Goal: Information Seeking & Learning: Learn about a topic

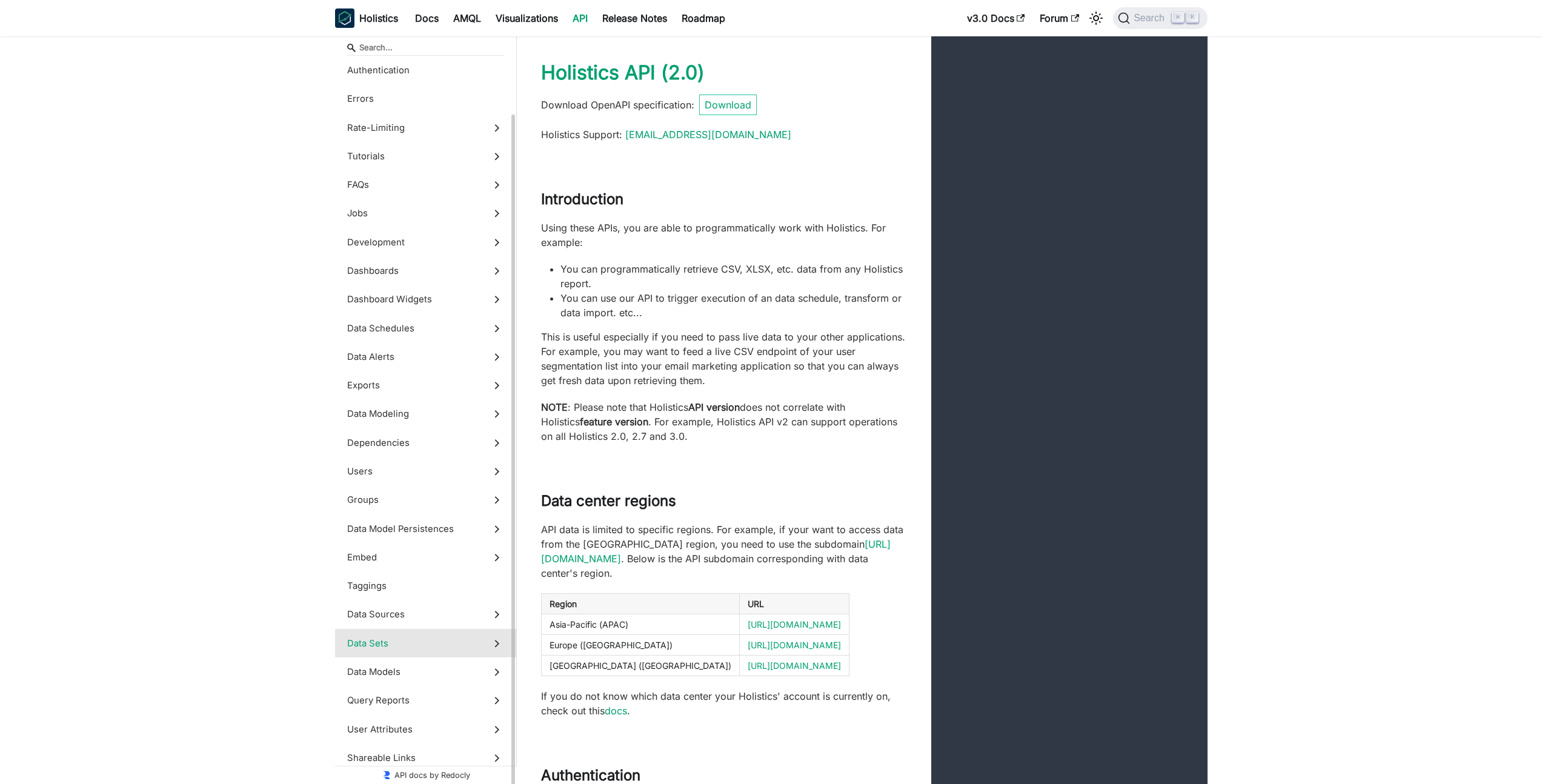
click at [394, 633] on label "Data Sets" at bounding box center [426, 642] width 181 height 29
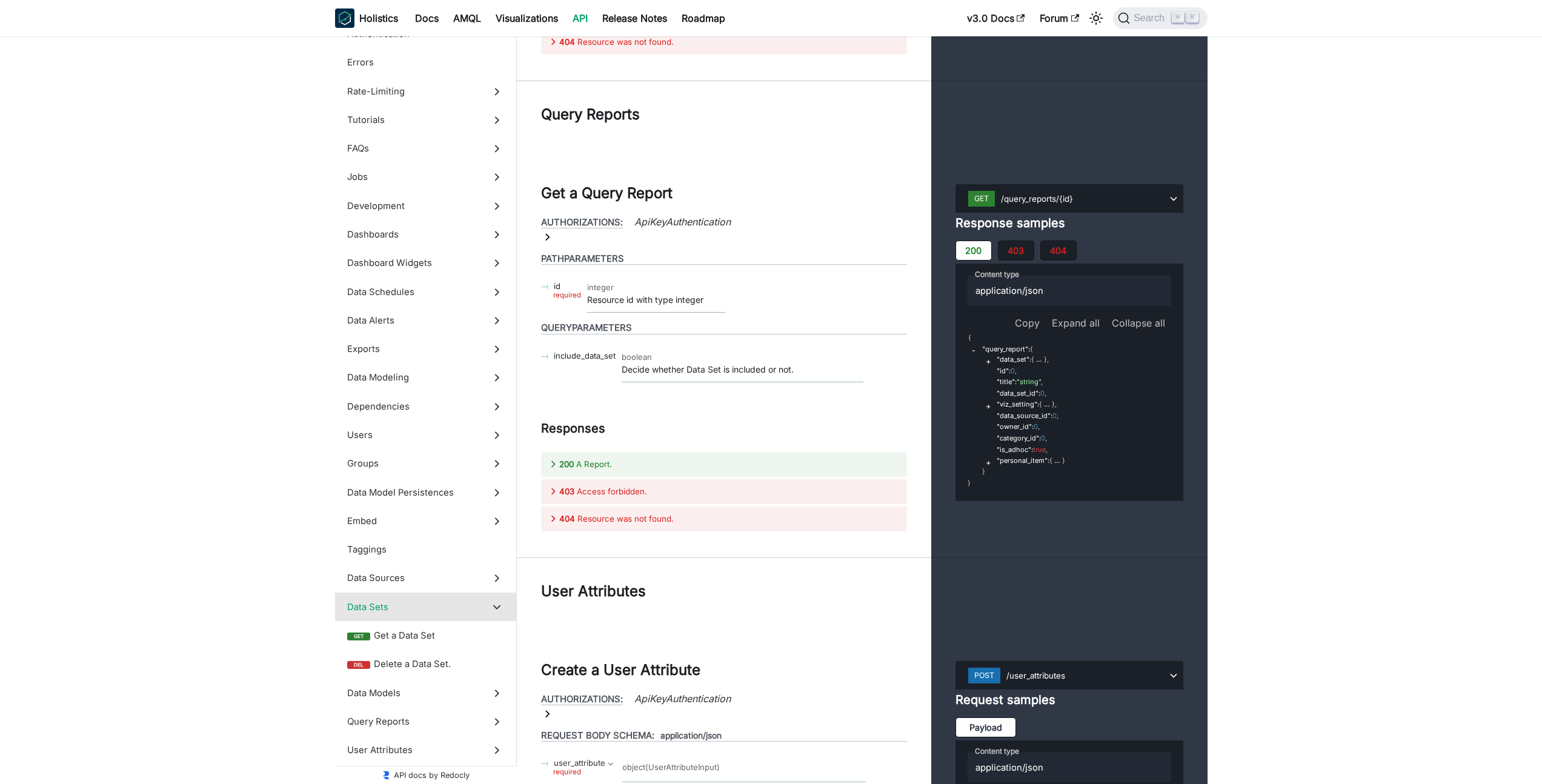
scroll to position [45898, 0]
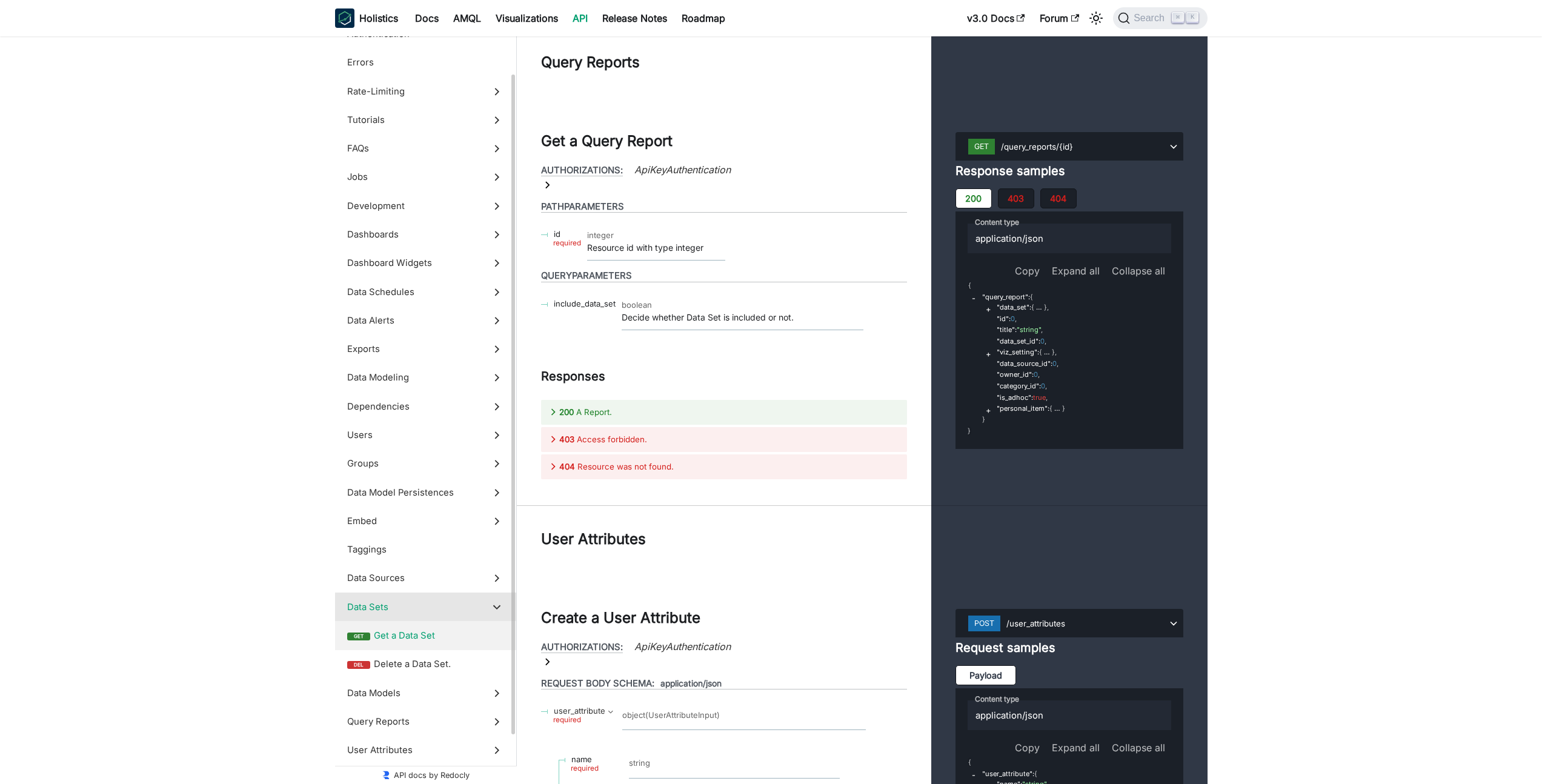
click at [442, 614] on label "Data Sets" at bounding box center [426, 607] width 181 height 29
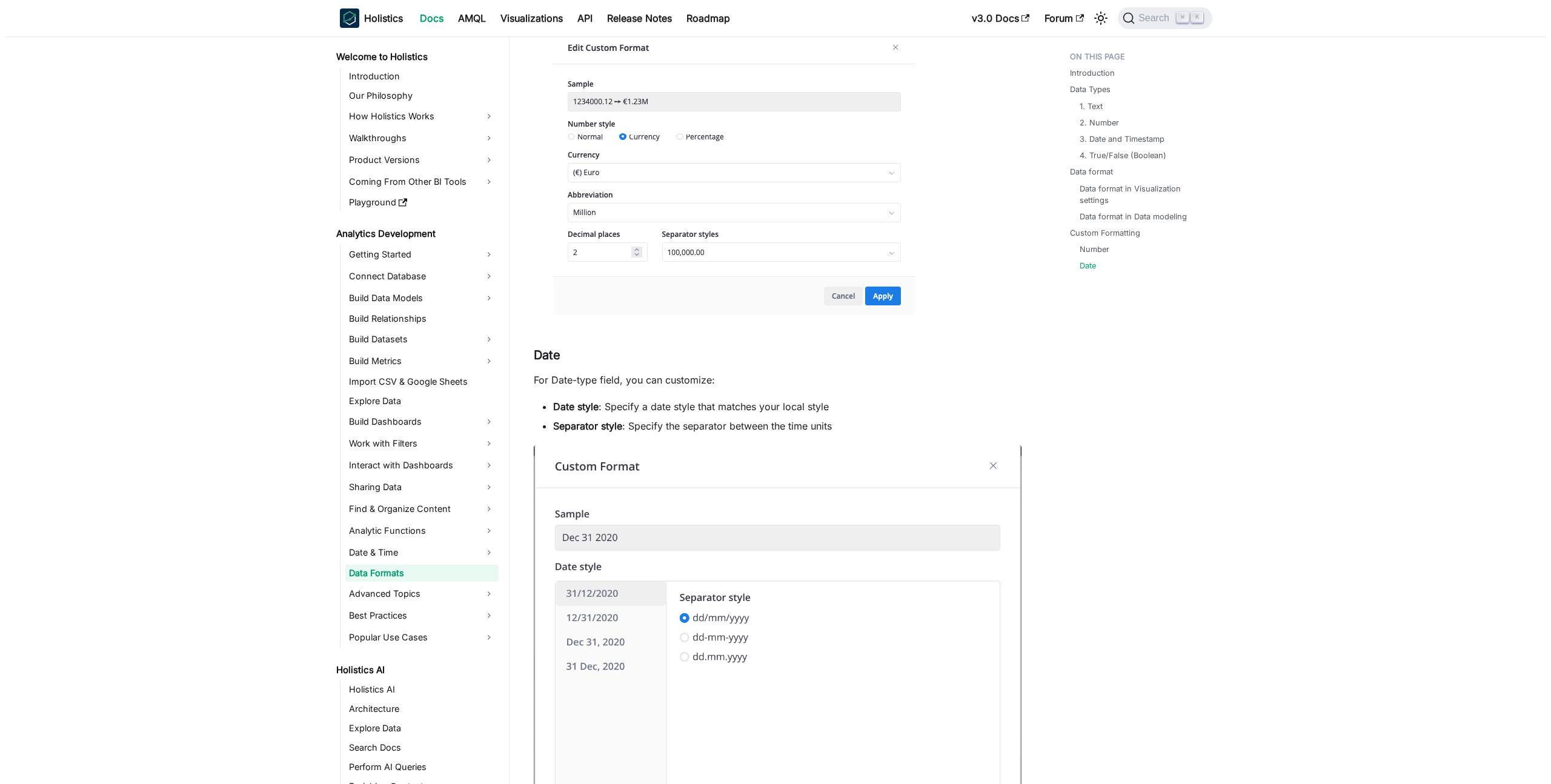
scroll to position [3335, 0]
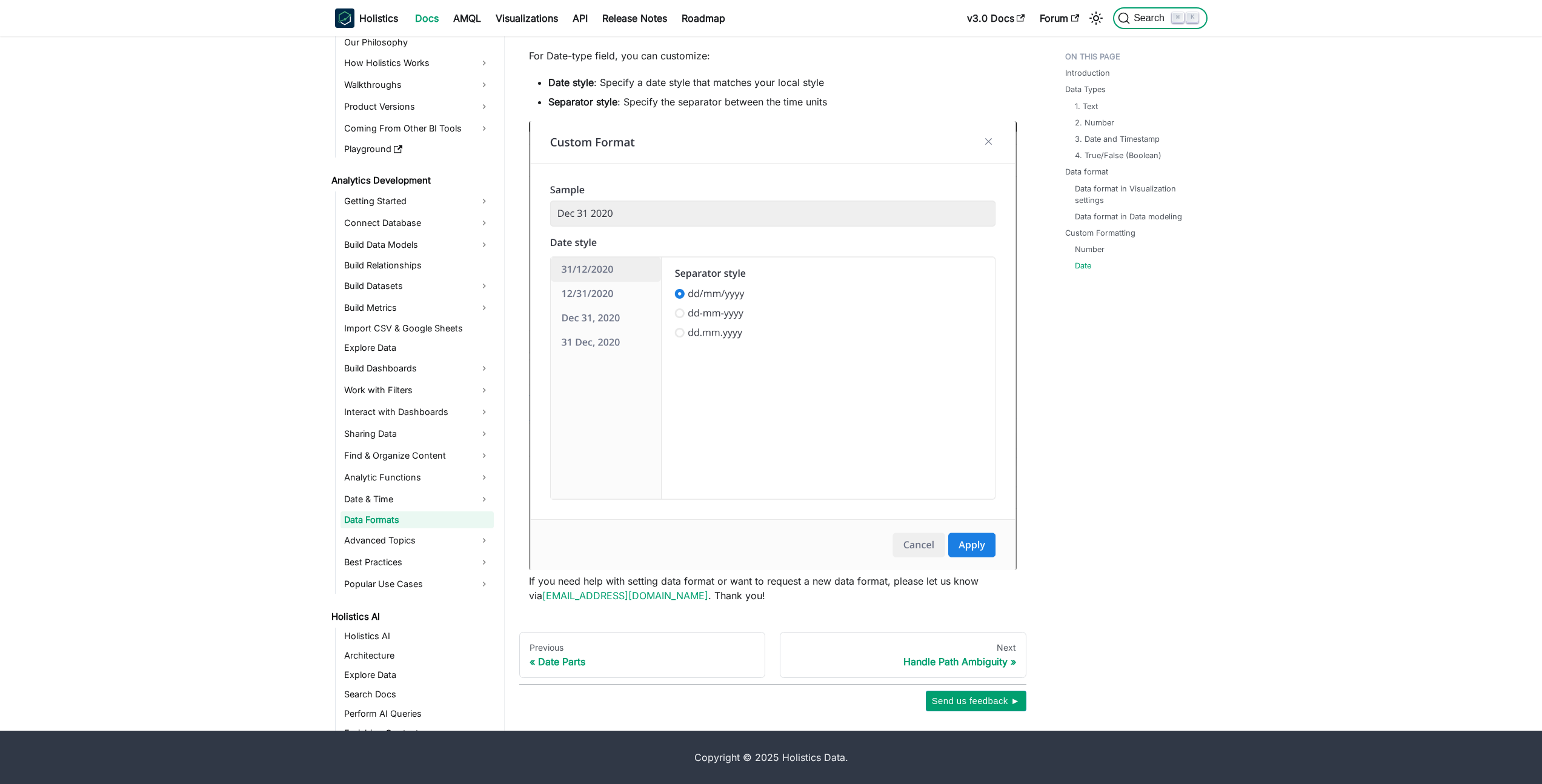
click at [1165, 20] on span "Search" at bounding box center [1151, 18] width 42 height 11
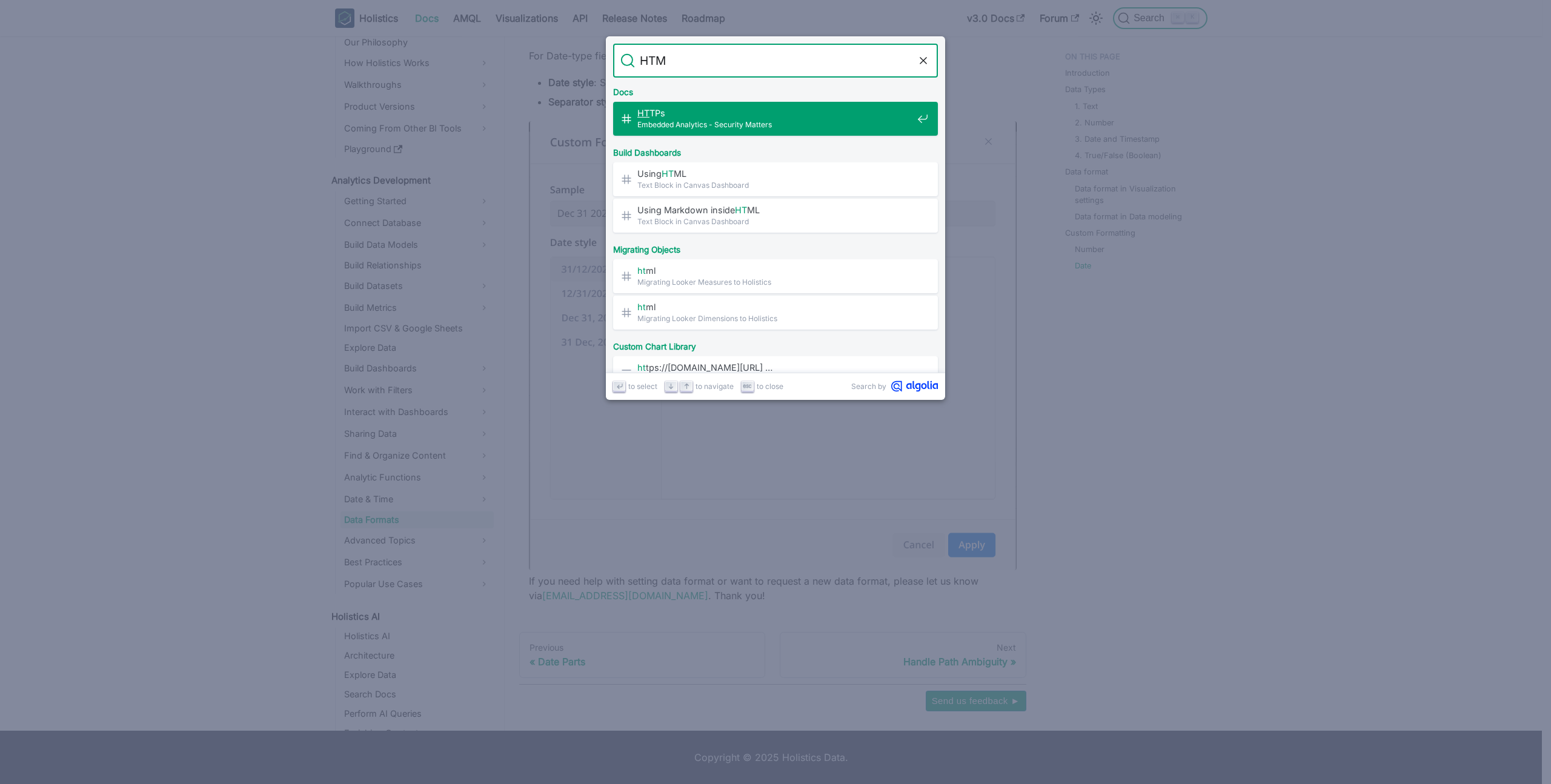
type input "HTML"
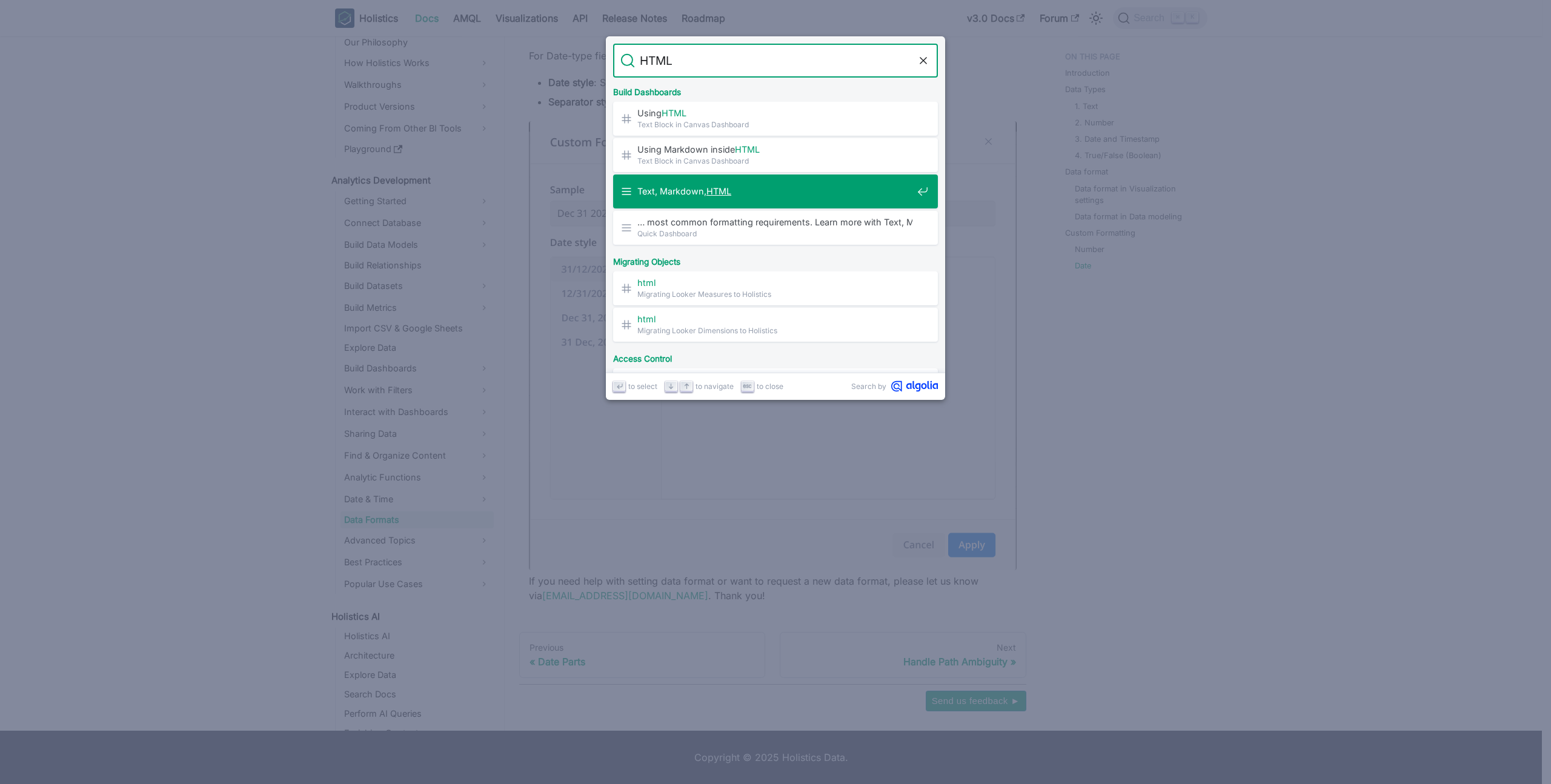
click at [820, 193] on span "Text, Markdown, HTML" at bounding box center [775, 191] width 275 height 12
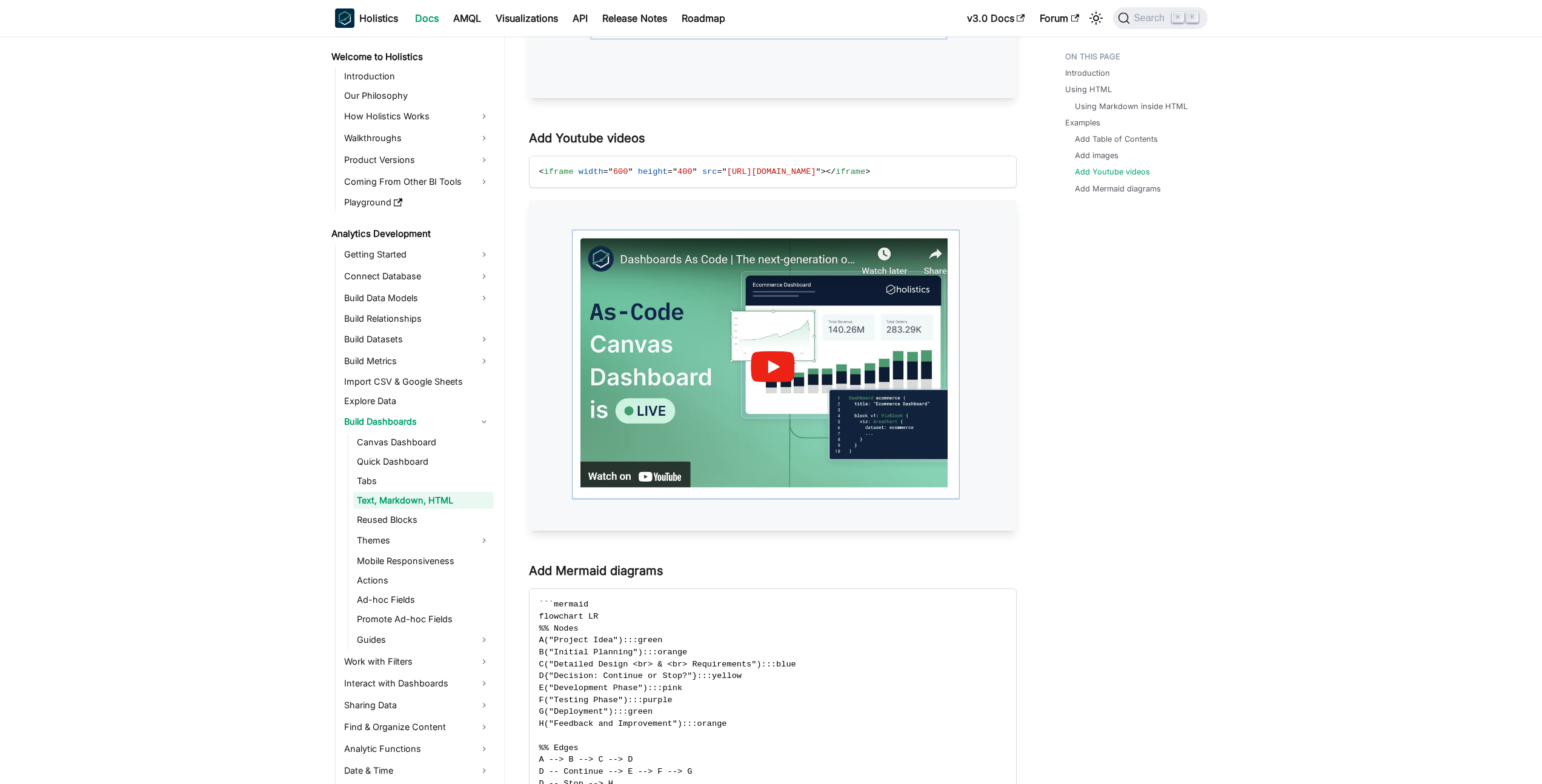
scroll to position [1914, 0]
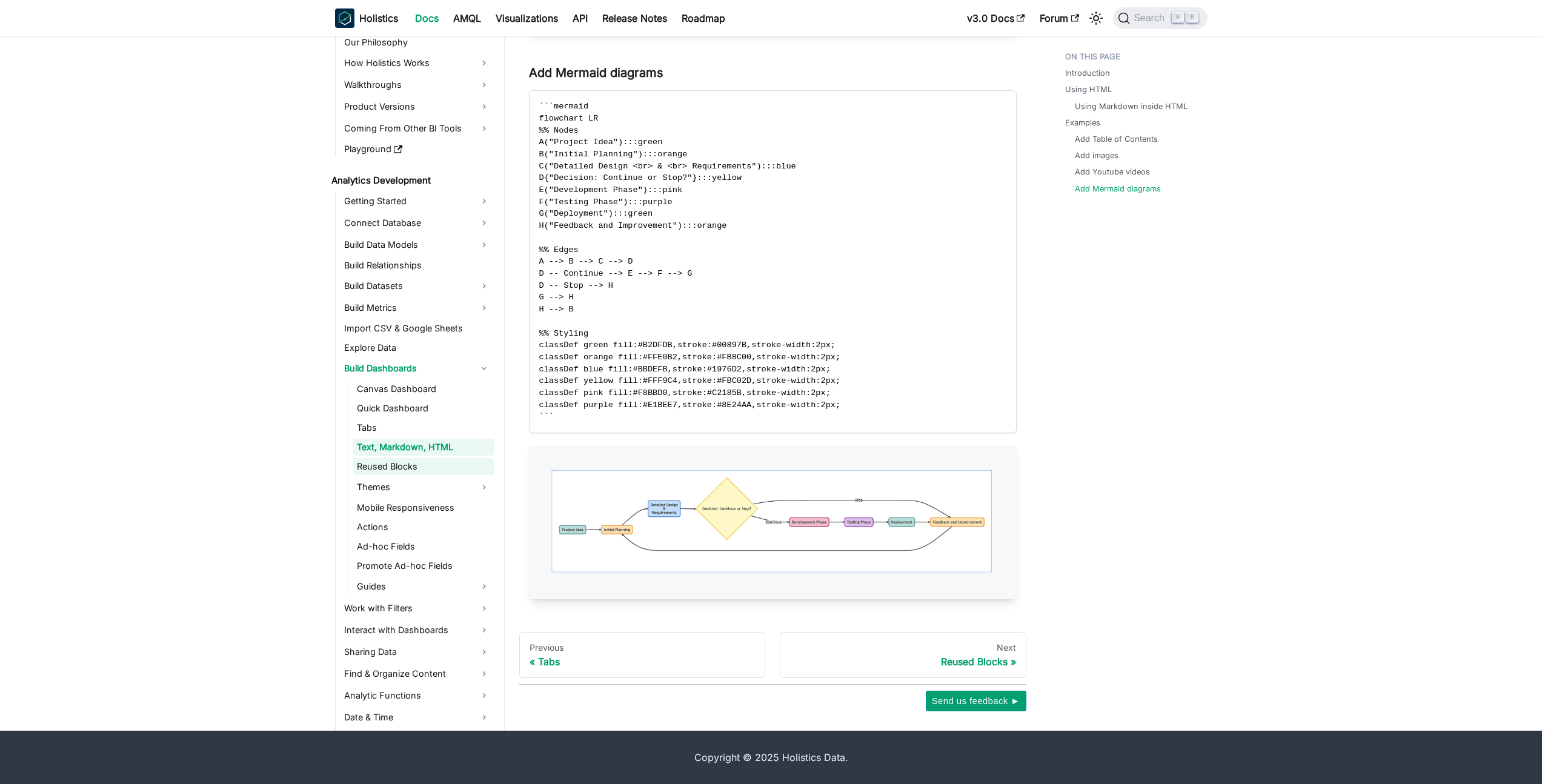
click at [452, 467] on link "Reused Blocks" at bounding box center [423, 467] width 141 height 17
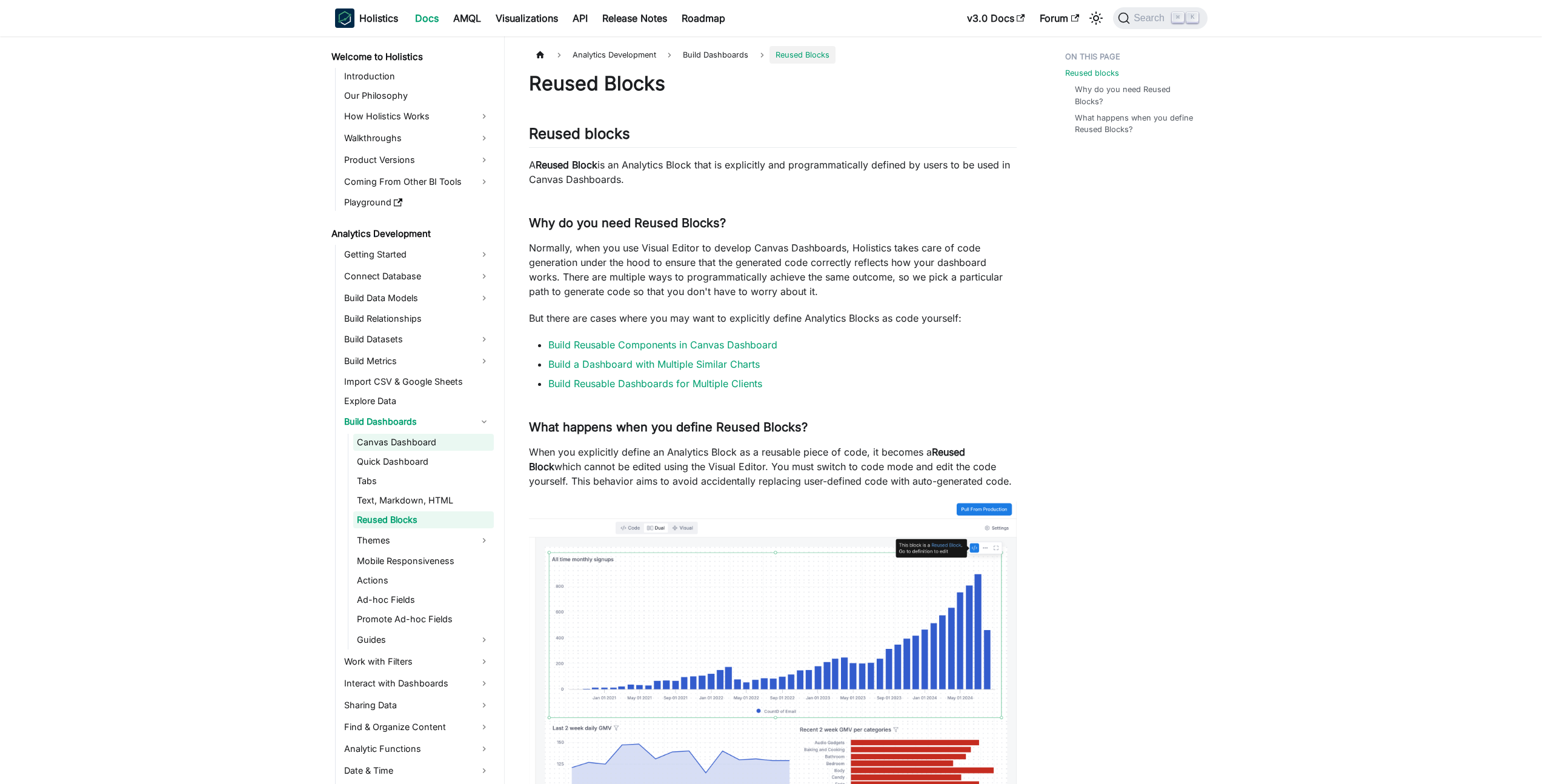
click at [450, 449] on link "Canvas Dashboard" at bounding box center [423, 443] width 141 height 17
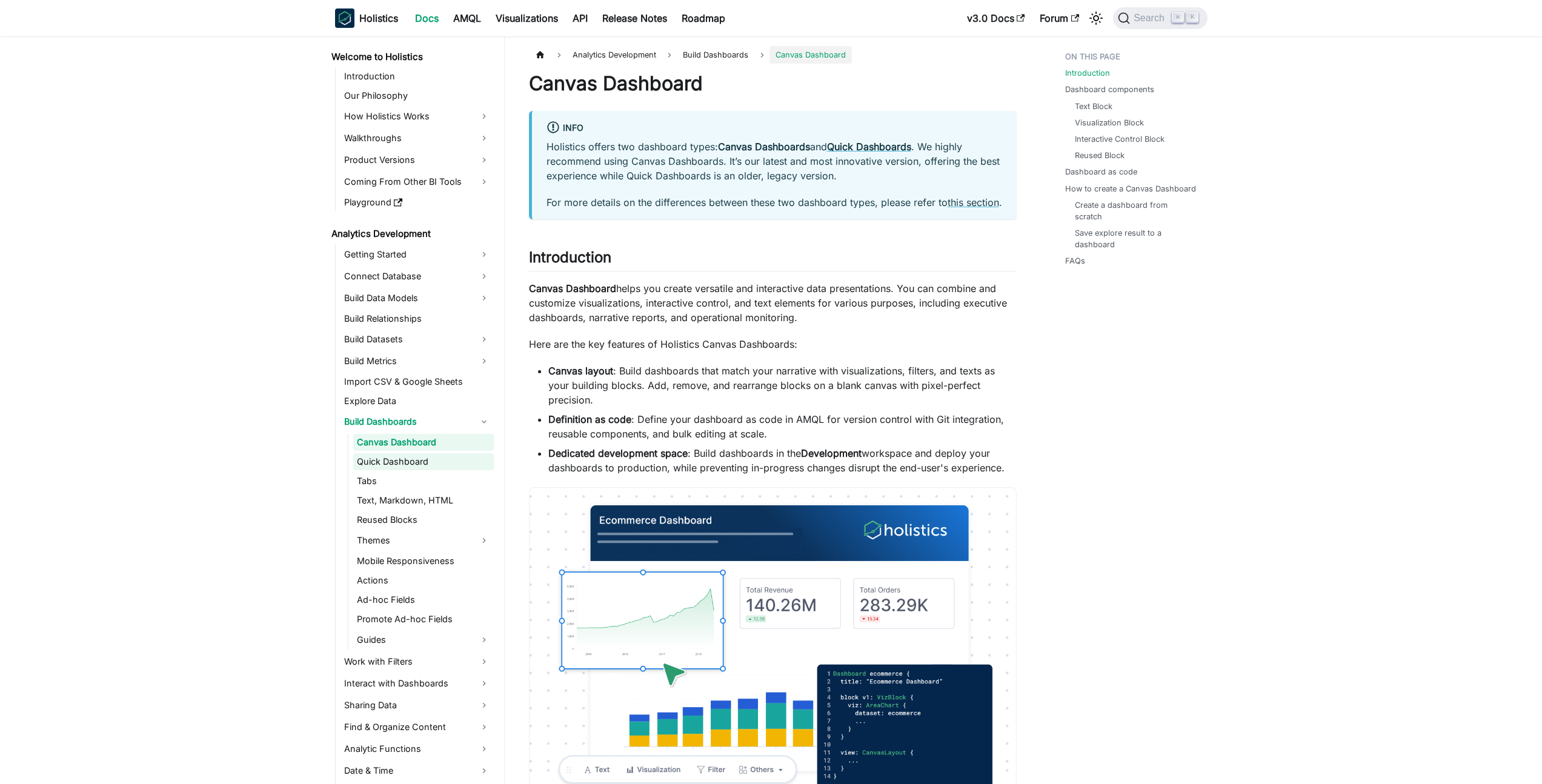
click at [443, 458] on link "Quick Dashboard" at bounding box center [423, 461] width 141 height 17
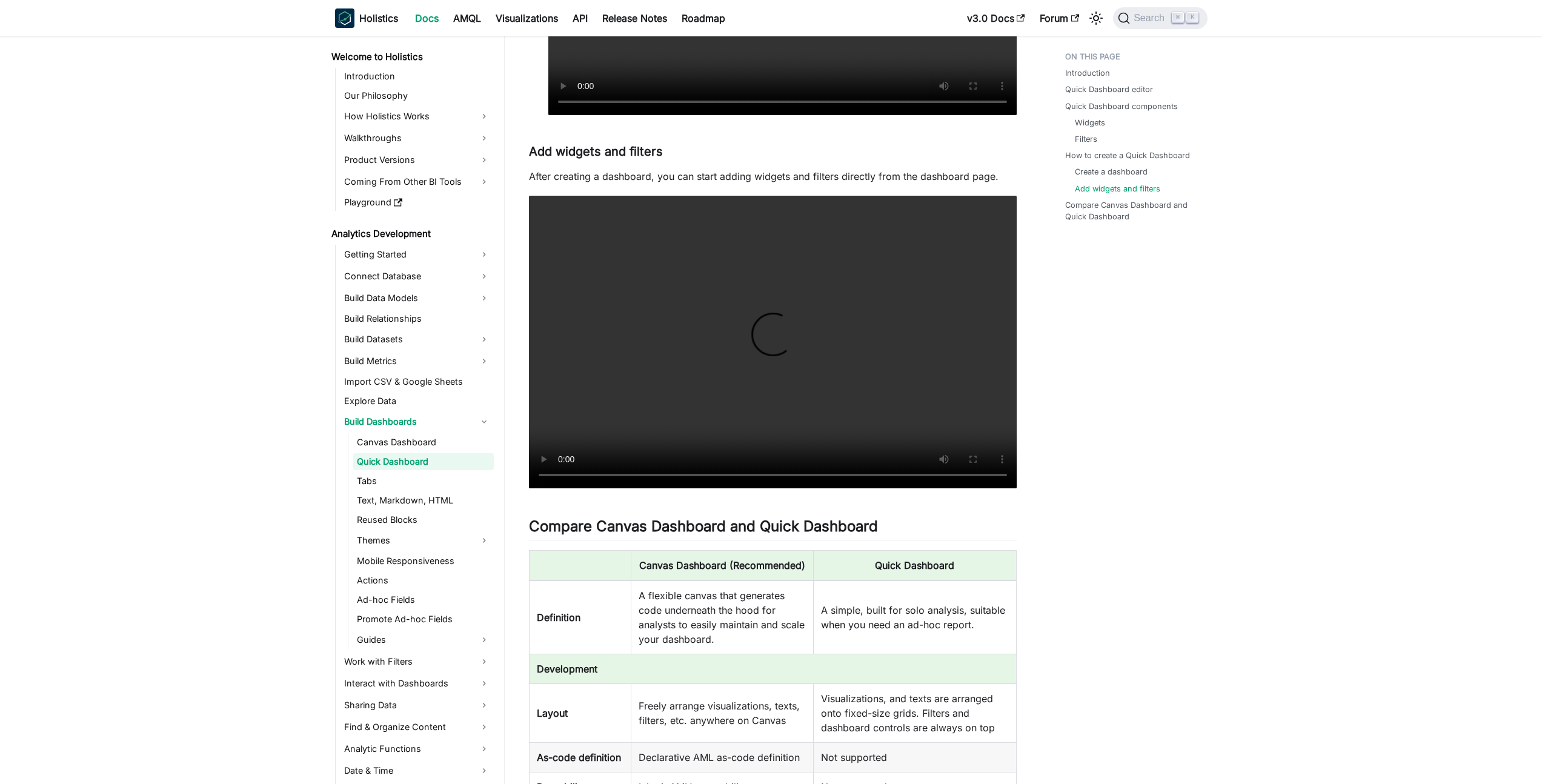
scroll to position [3439, 0]
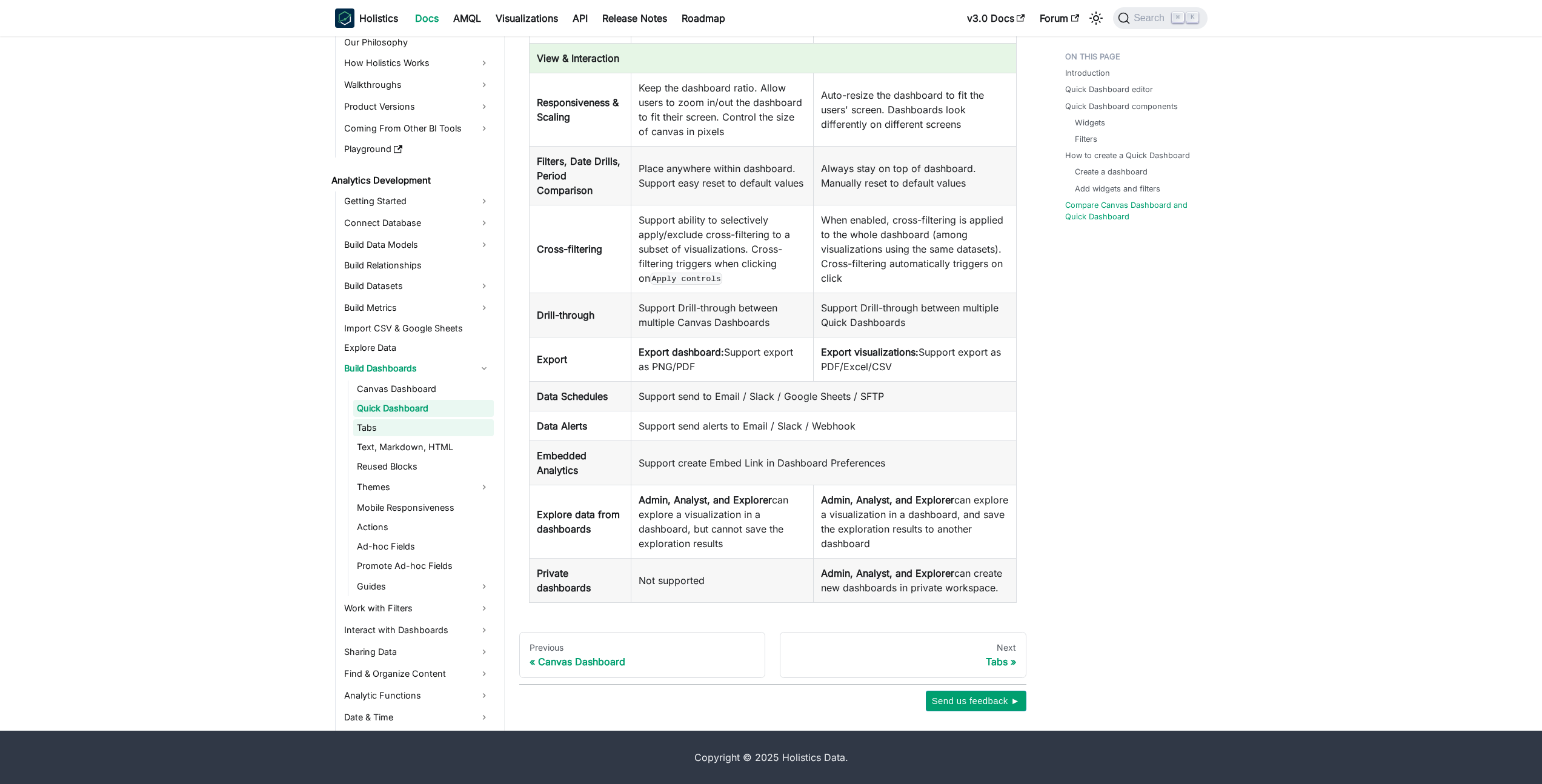
click at [464, 430] on link "Tabs" at bounding box center [423, 428] width 141 height 17
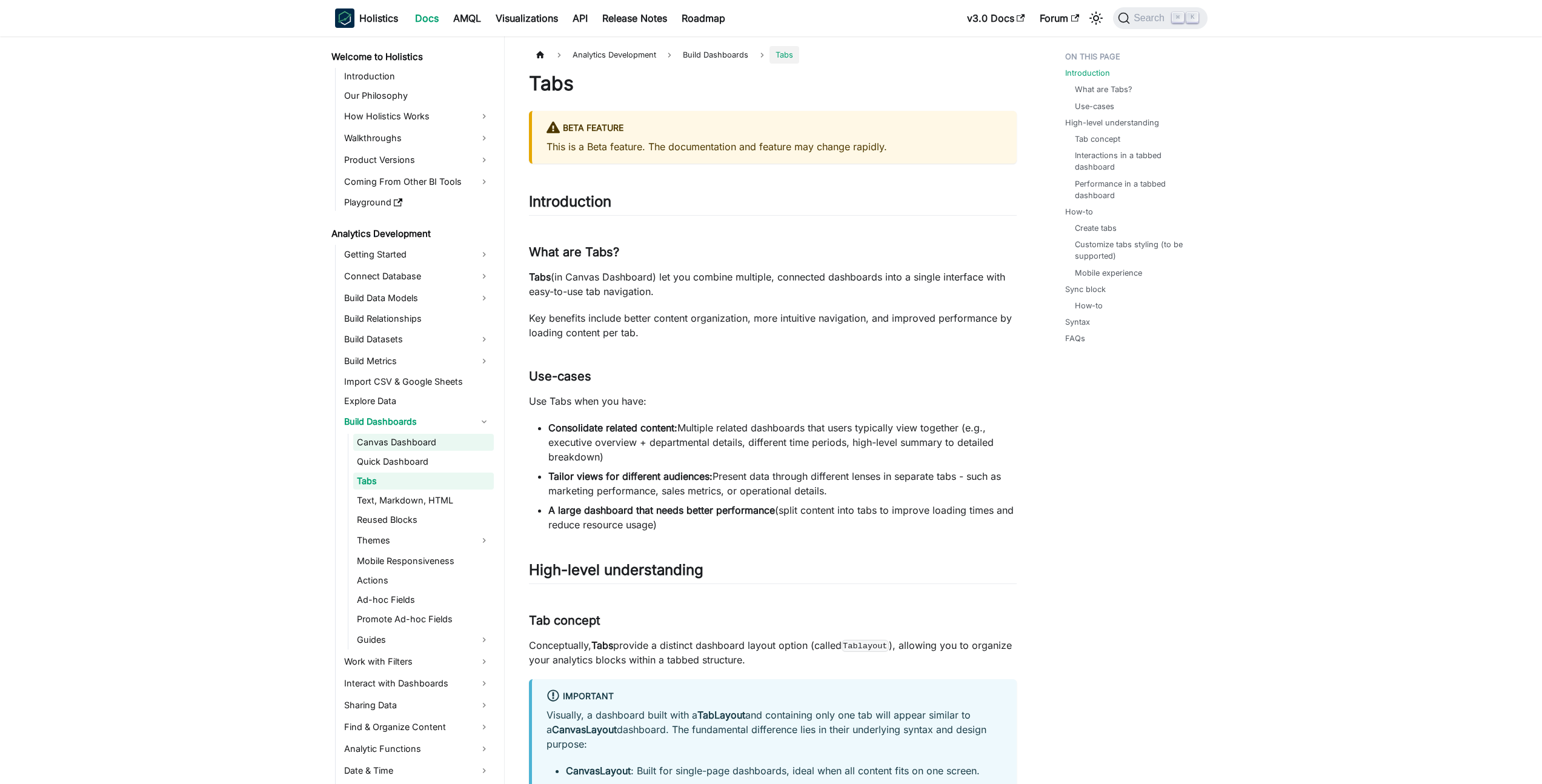
click at [432, 443] on link "Canvas Dashboard" at bounding box center [423, 443] width 141 height 17
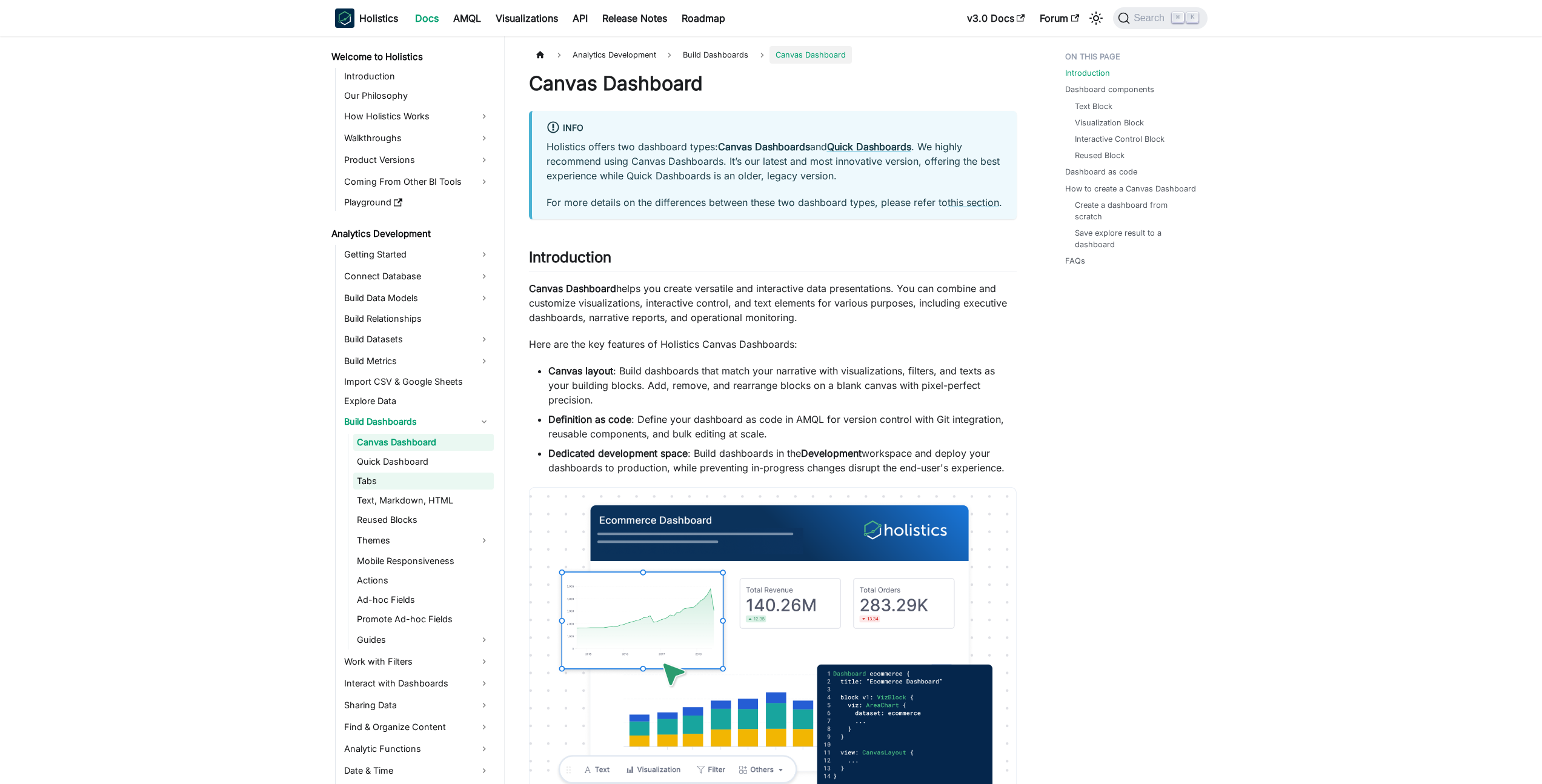
click at [426, 488] on link "Tabs" at bounding box center [423, 481] width 141 height 17
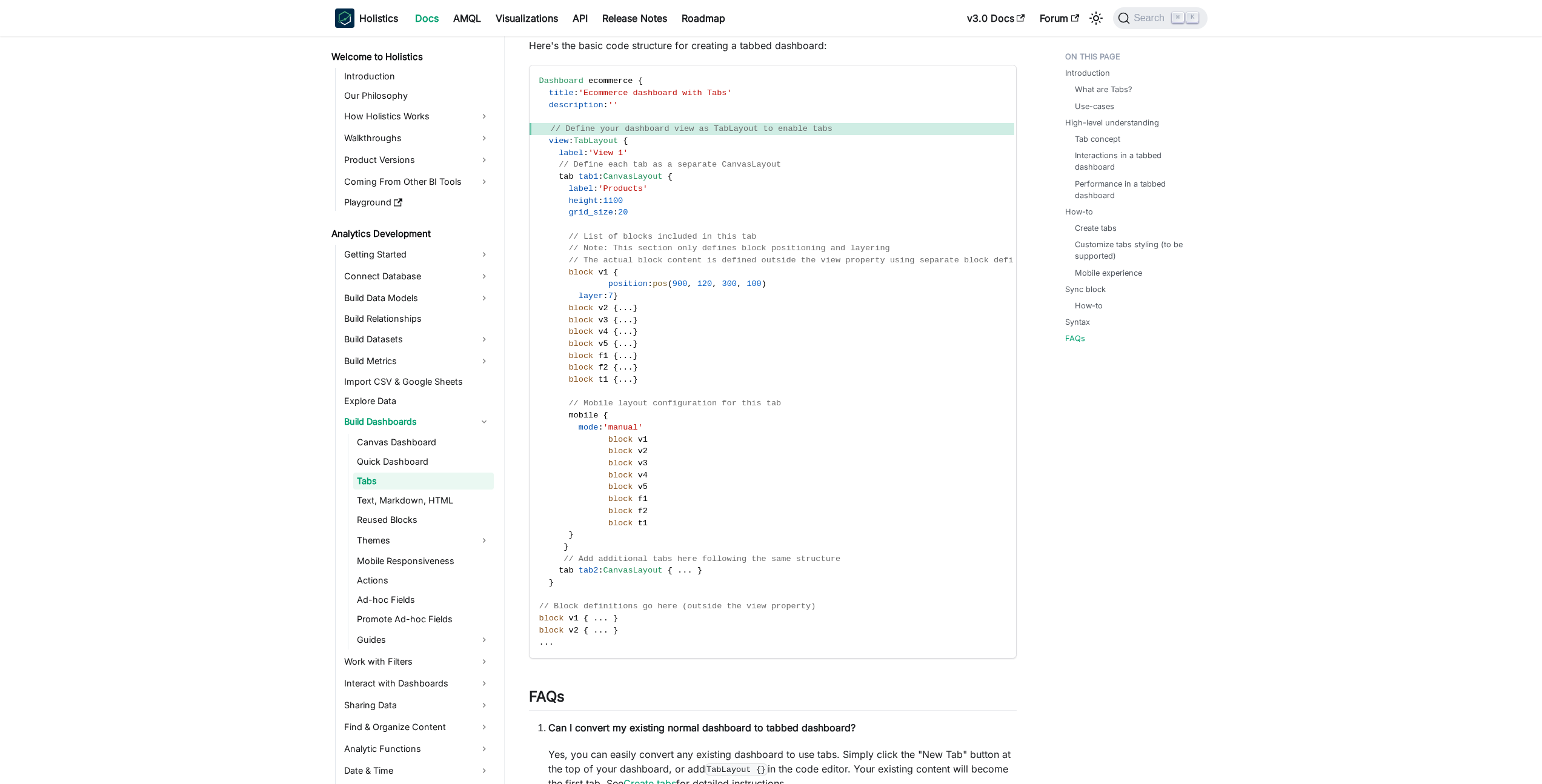
scroll to position [3078, 0]
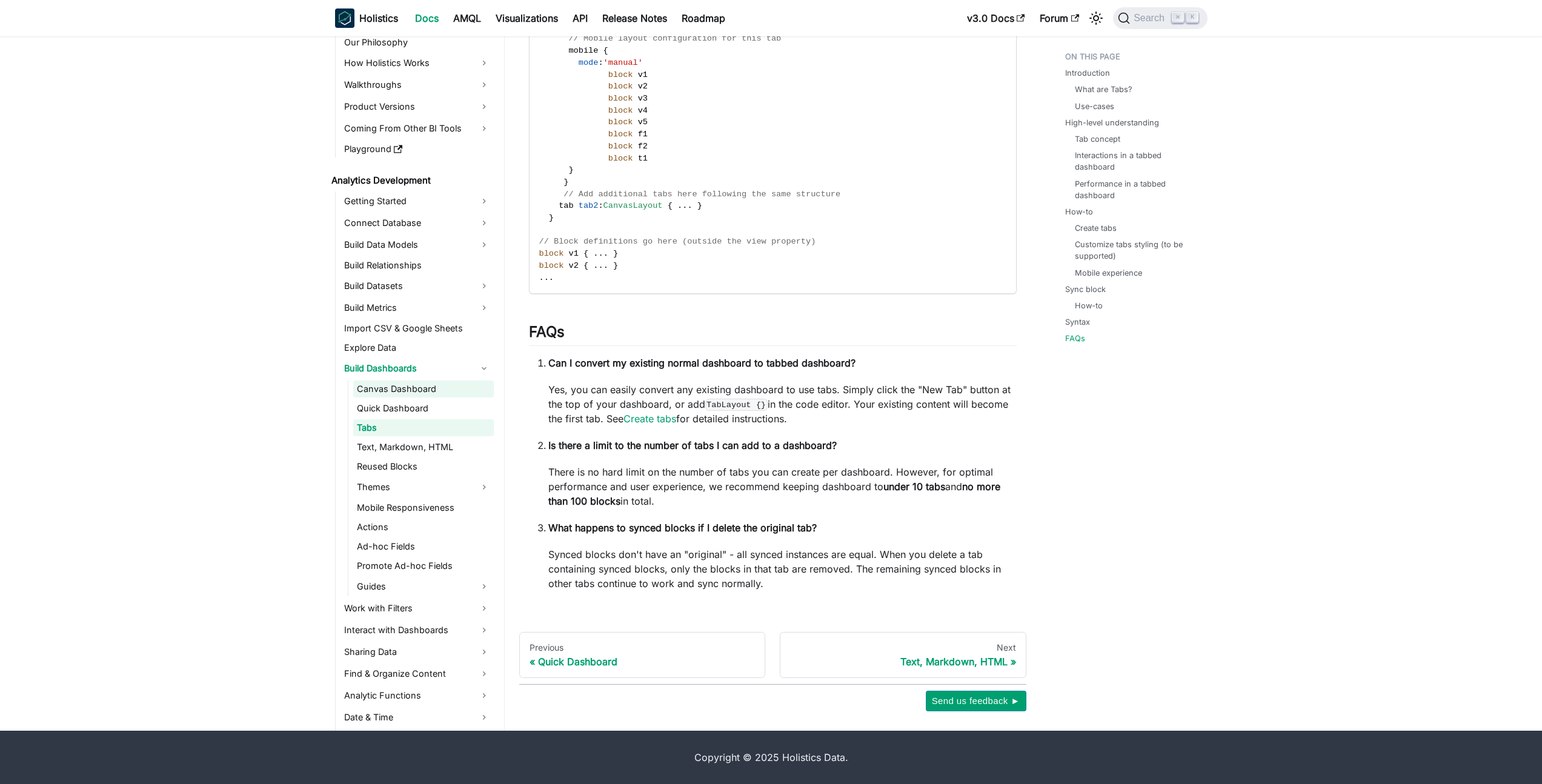
click at [409, 390] on link "Canvas Dashboard" at bounding box center [423, 389] width 141 height 17
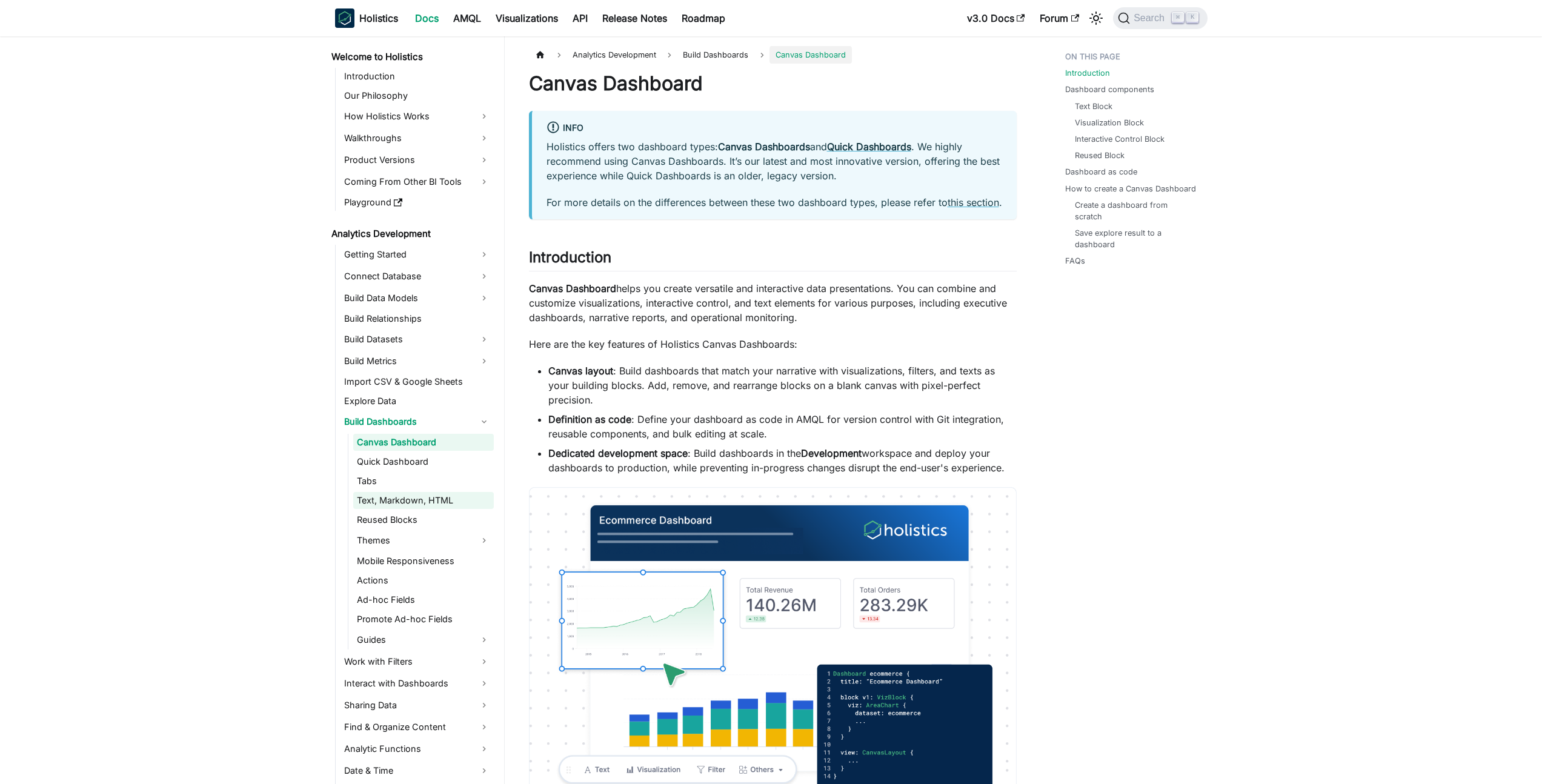
click at [415, 499] on link "Text, Markdown, HTML" at bounding box center [423, 500] width 141 height 17
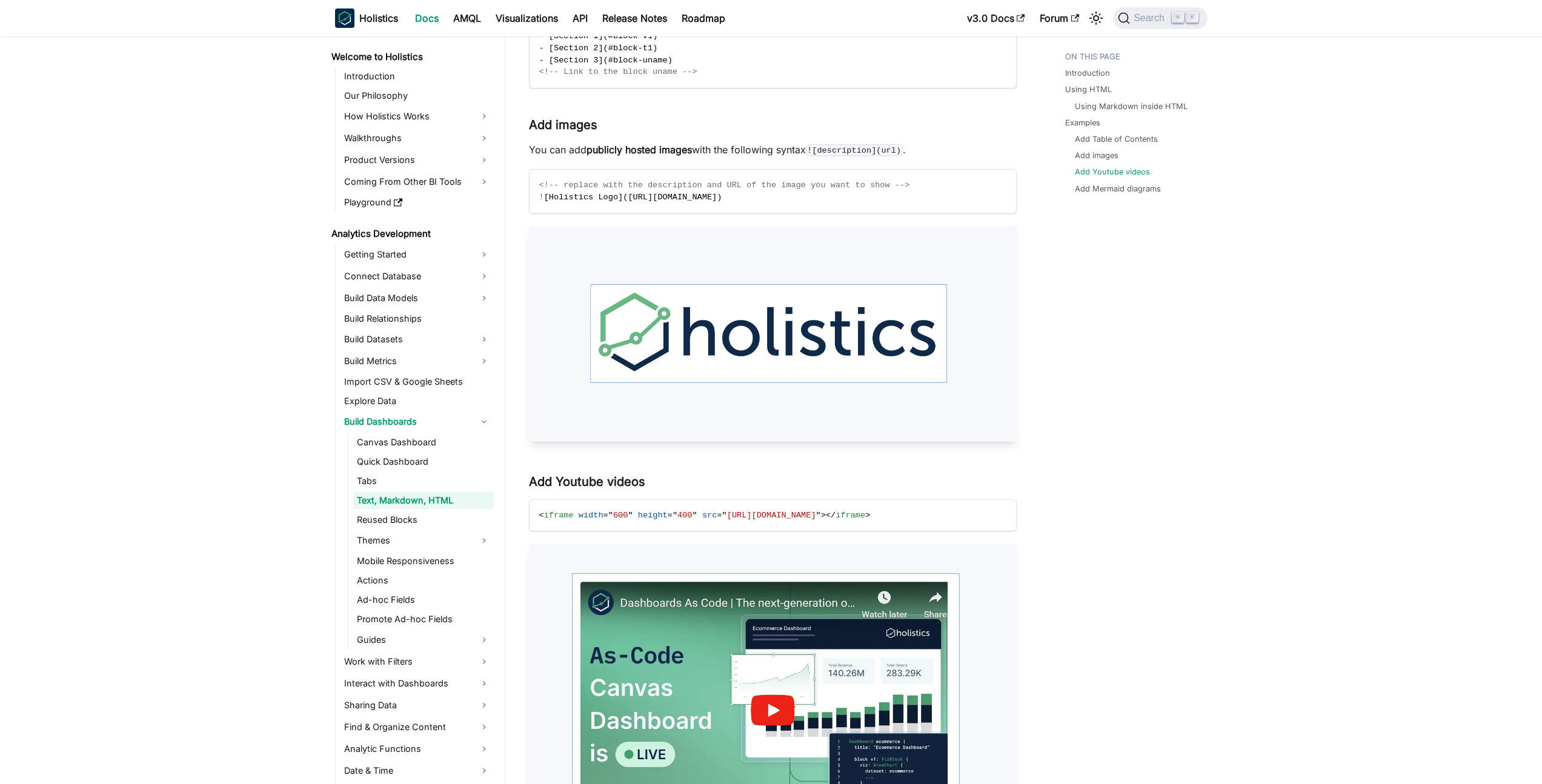
scroll to position [1561, 0]
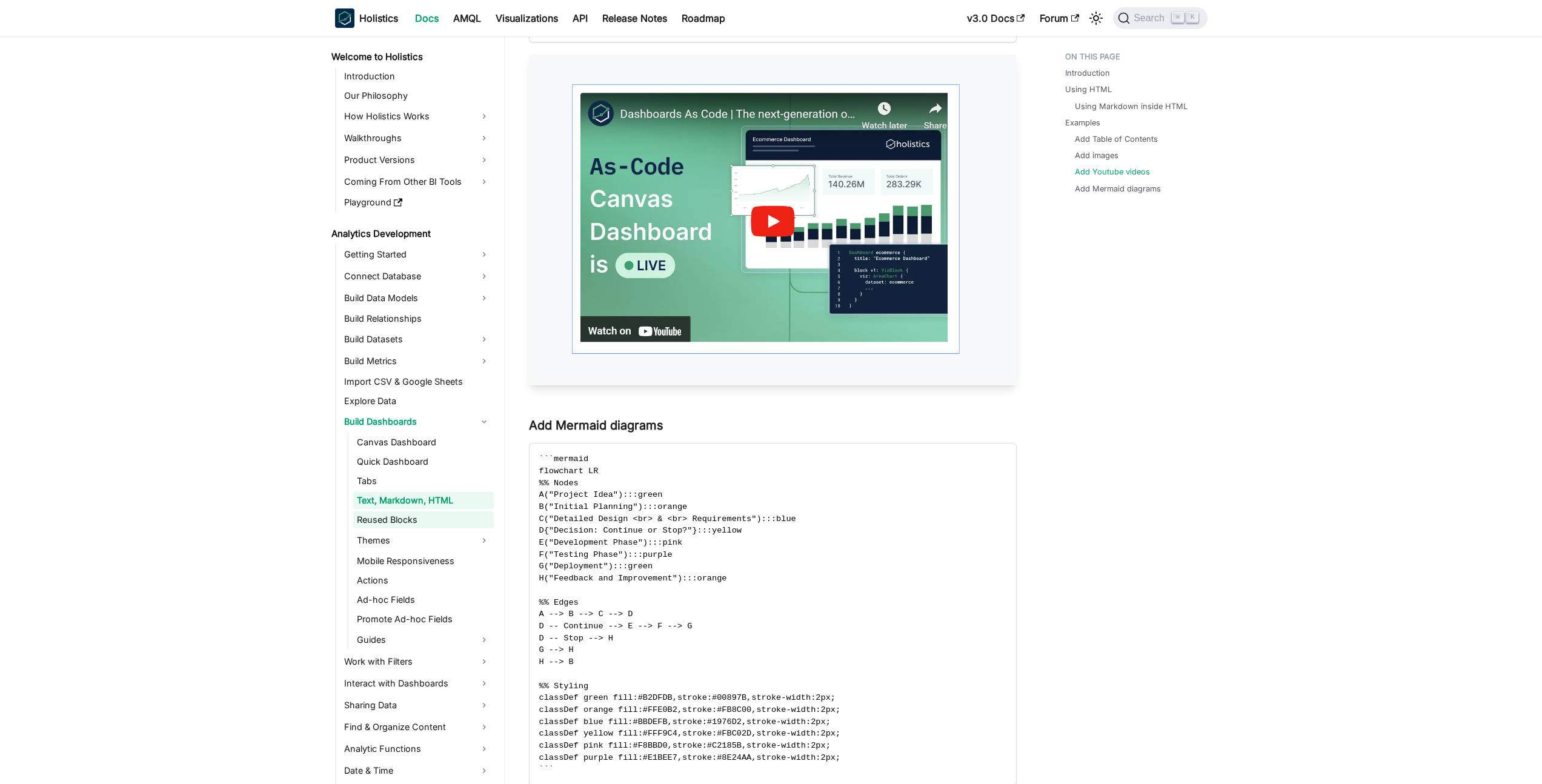
click at [381, 522] on link "Reused Blocks" at bounding box center [423, 520] width 141 height 17
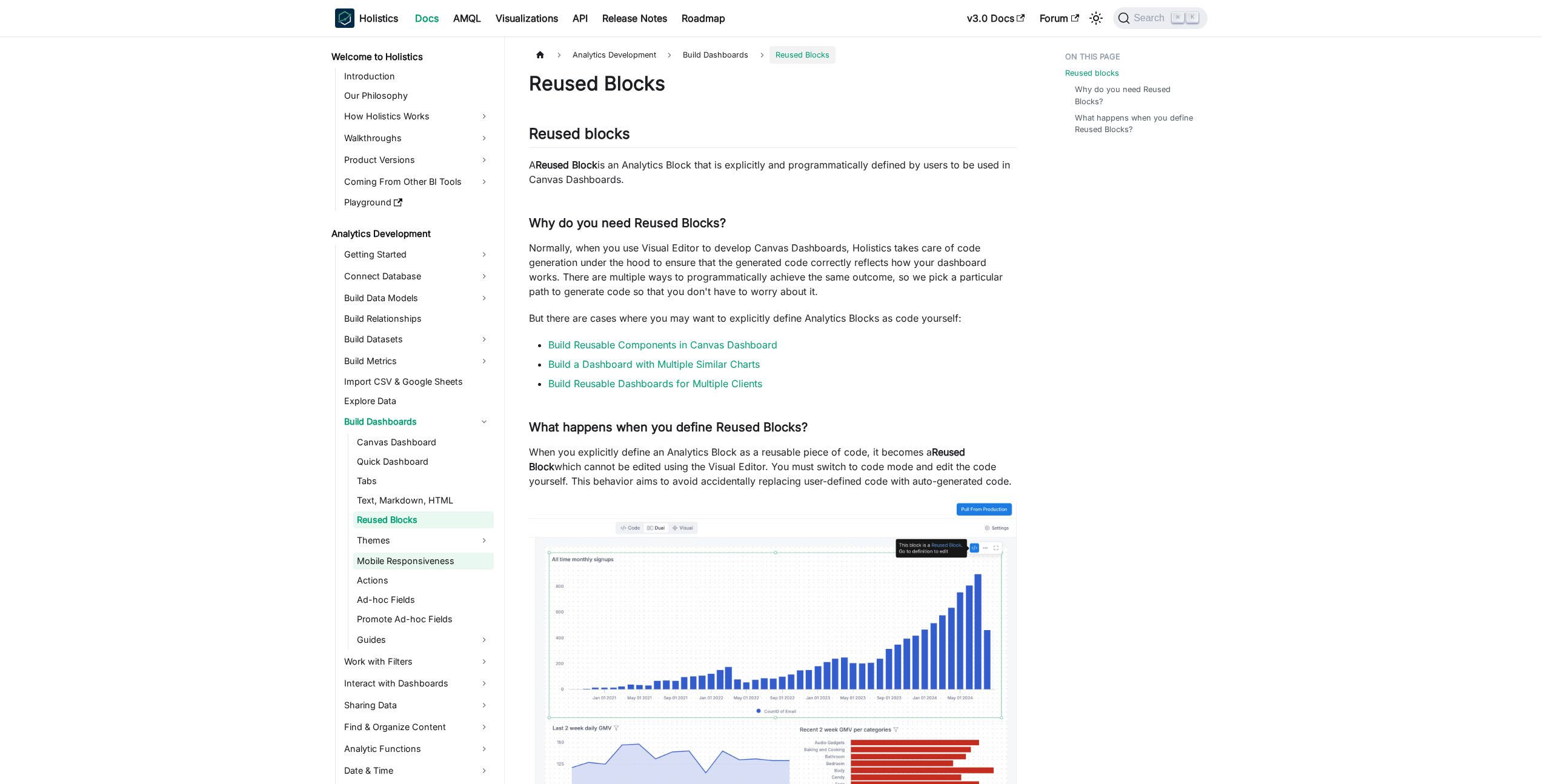
click at [379, 552] on link "Mobile Responsiveness" at bounding box center [423, 561] width 141 height 17
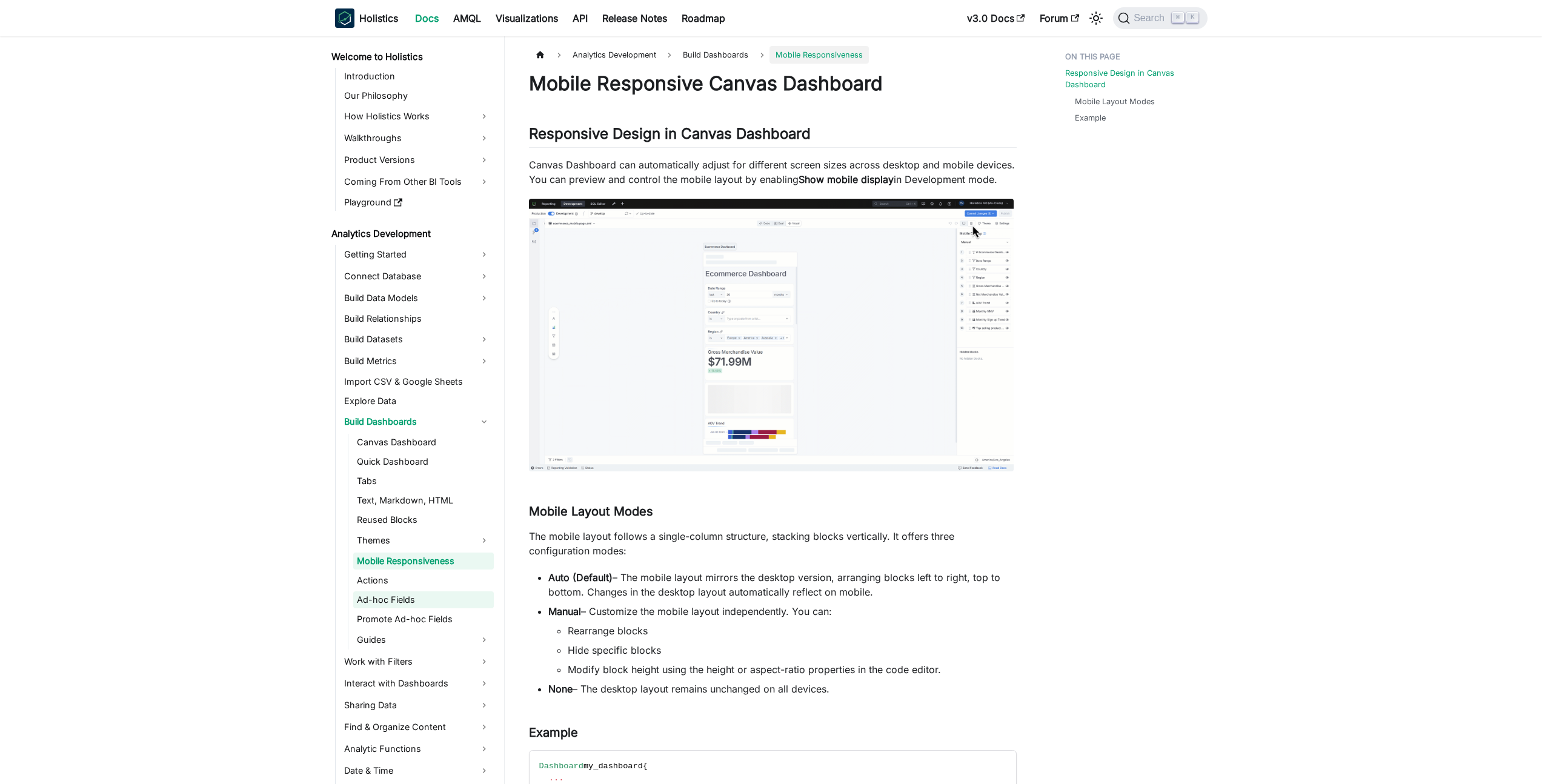
click at [384, 598] on link "Ad-hoc Fields" at bounding box center [423, 600] width 141 height 17
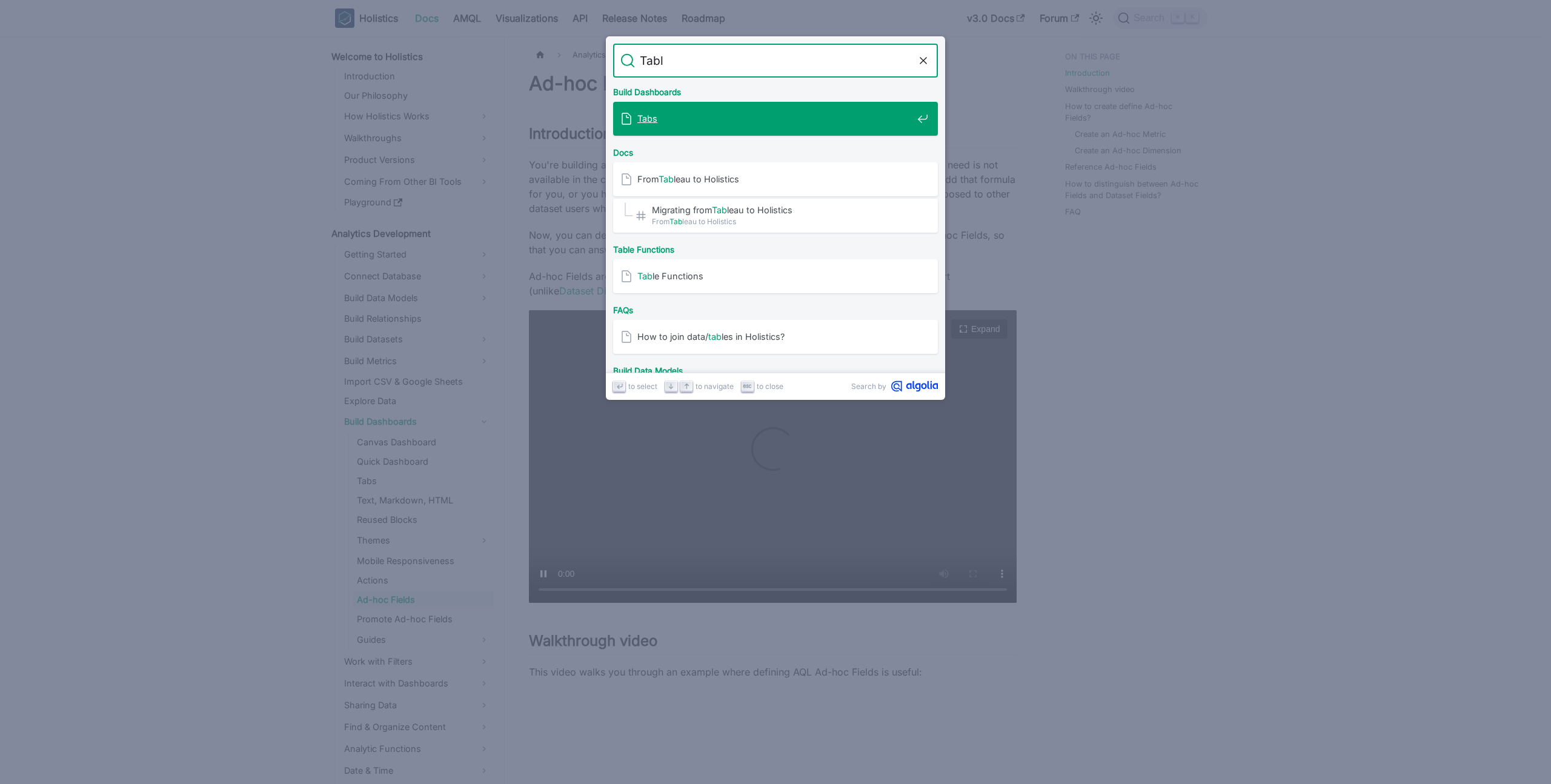
type input "Table"
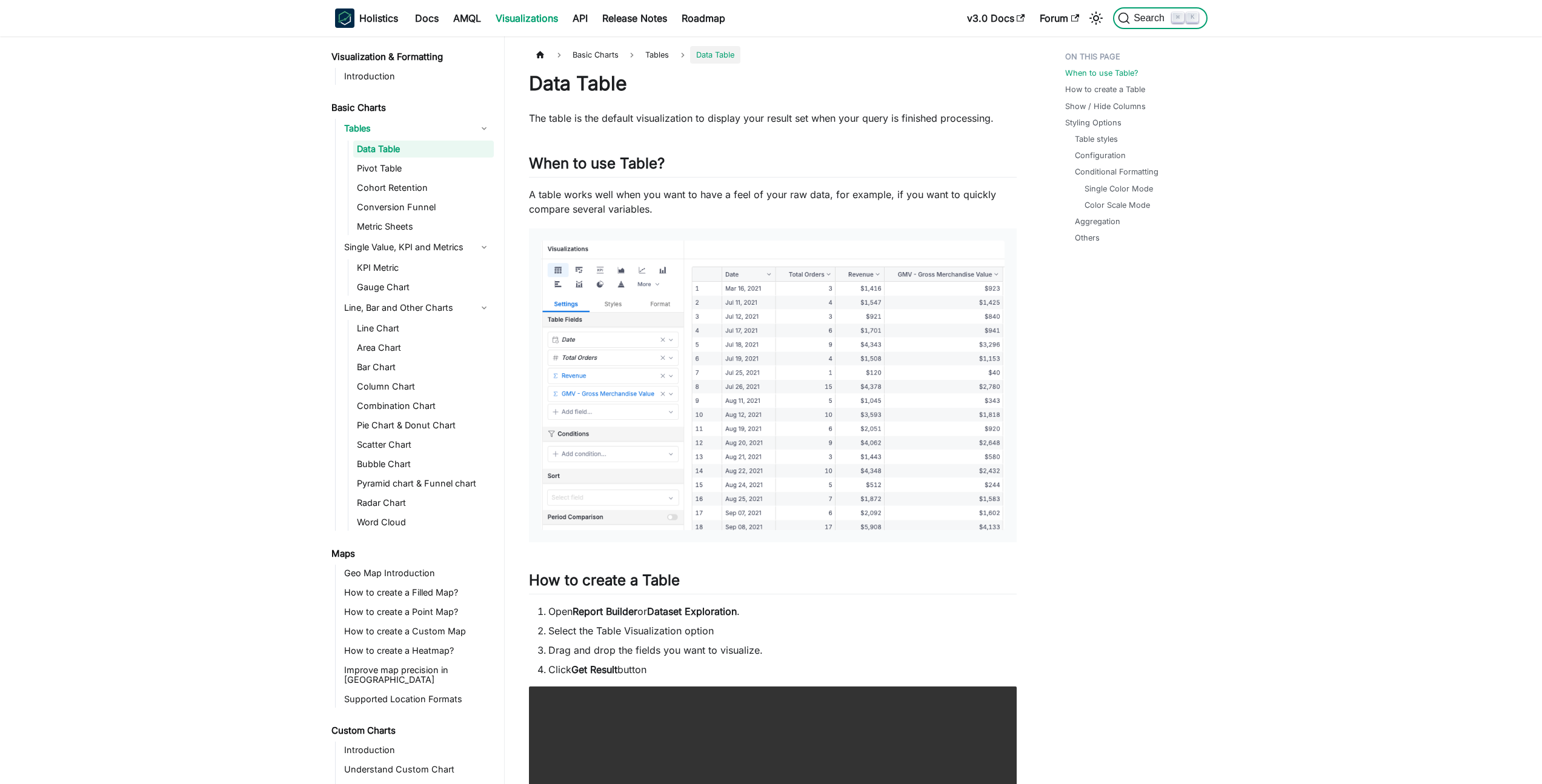
click at [1143, 19] on span "Search" at bounding box center [1151, 18] width 42 height 11
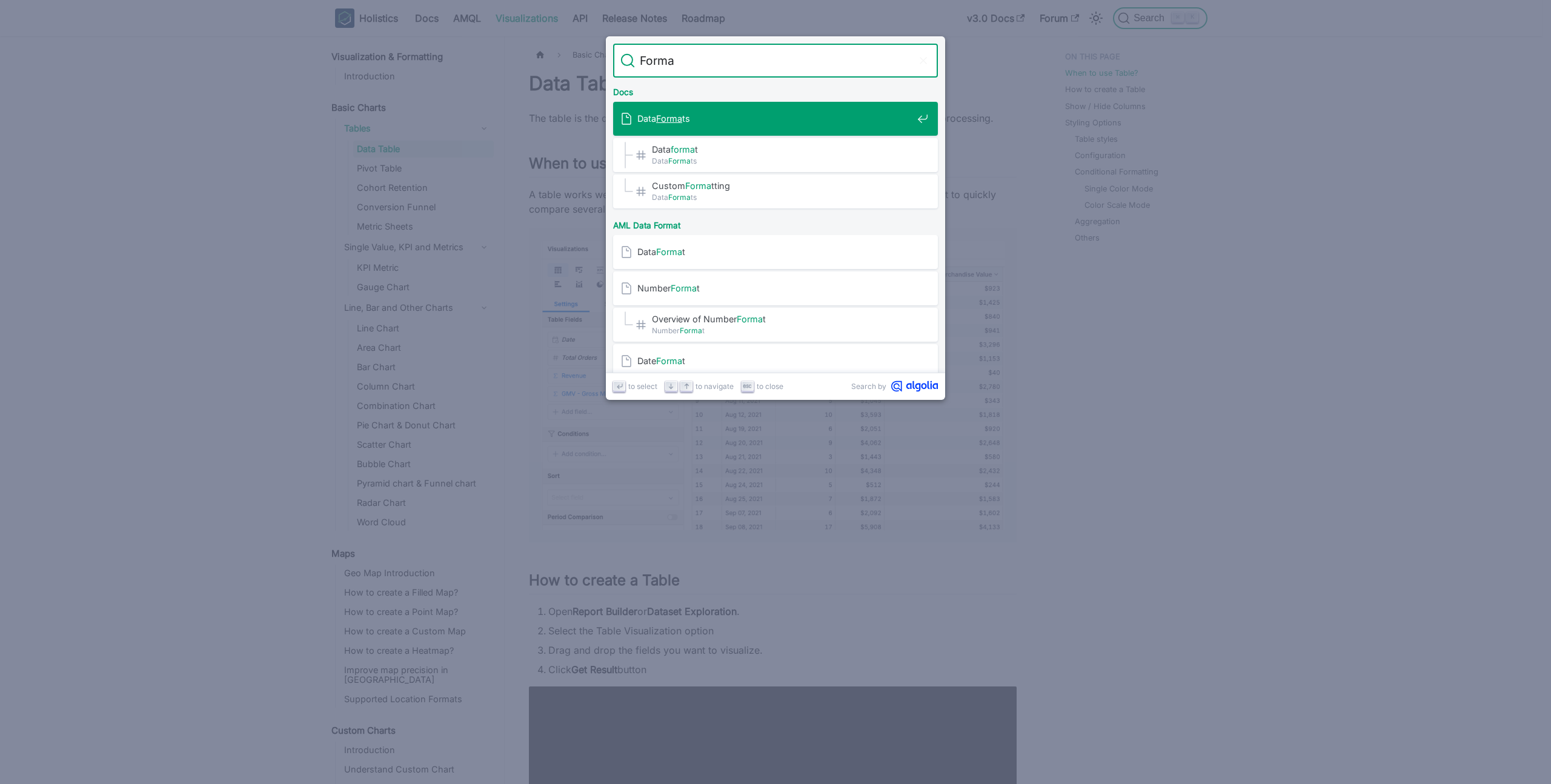
type input "Format"
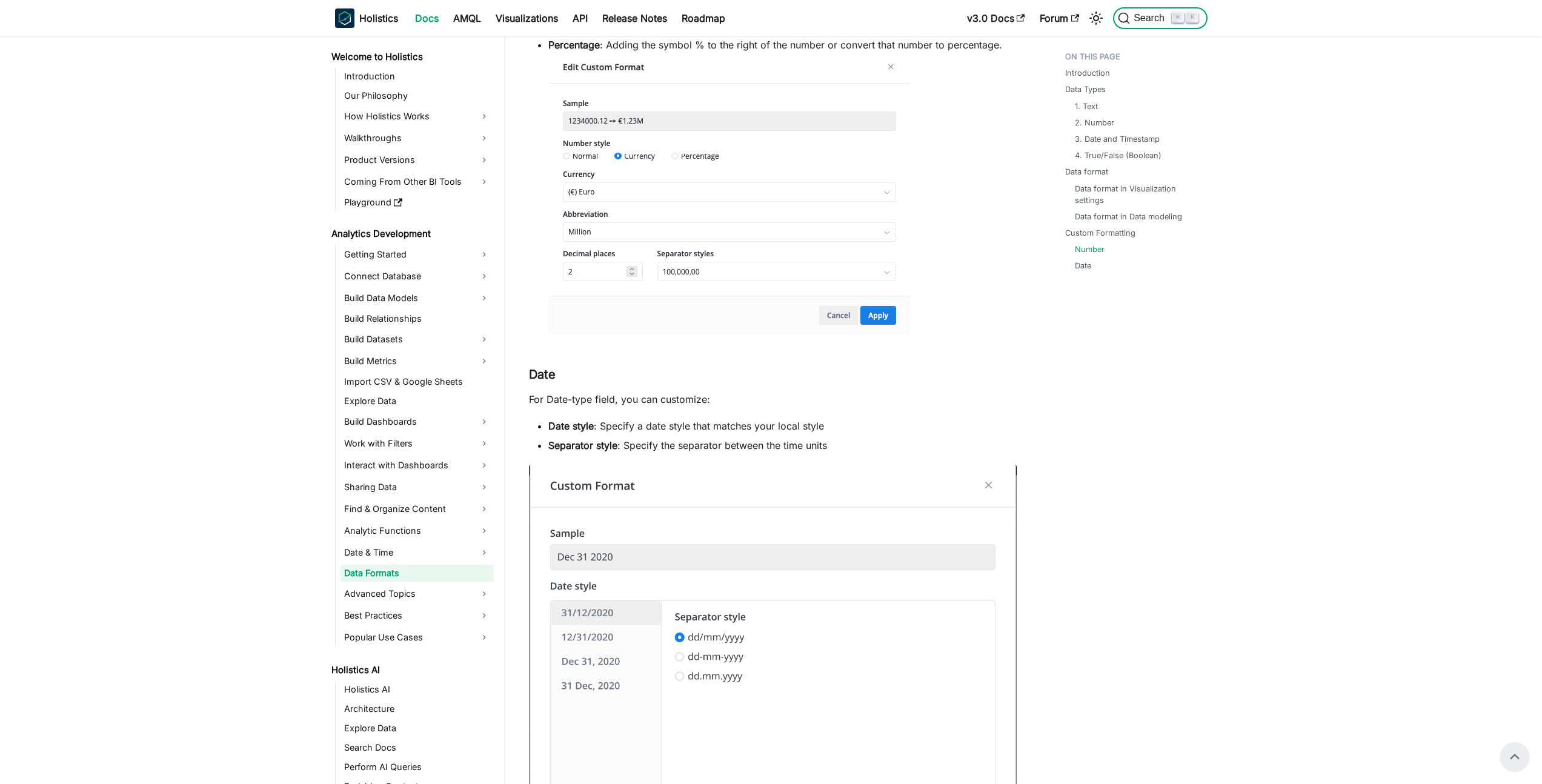
scroll to position [2596, 0]
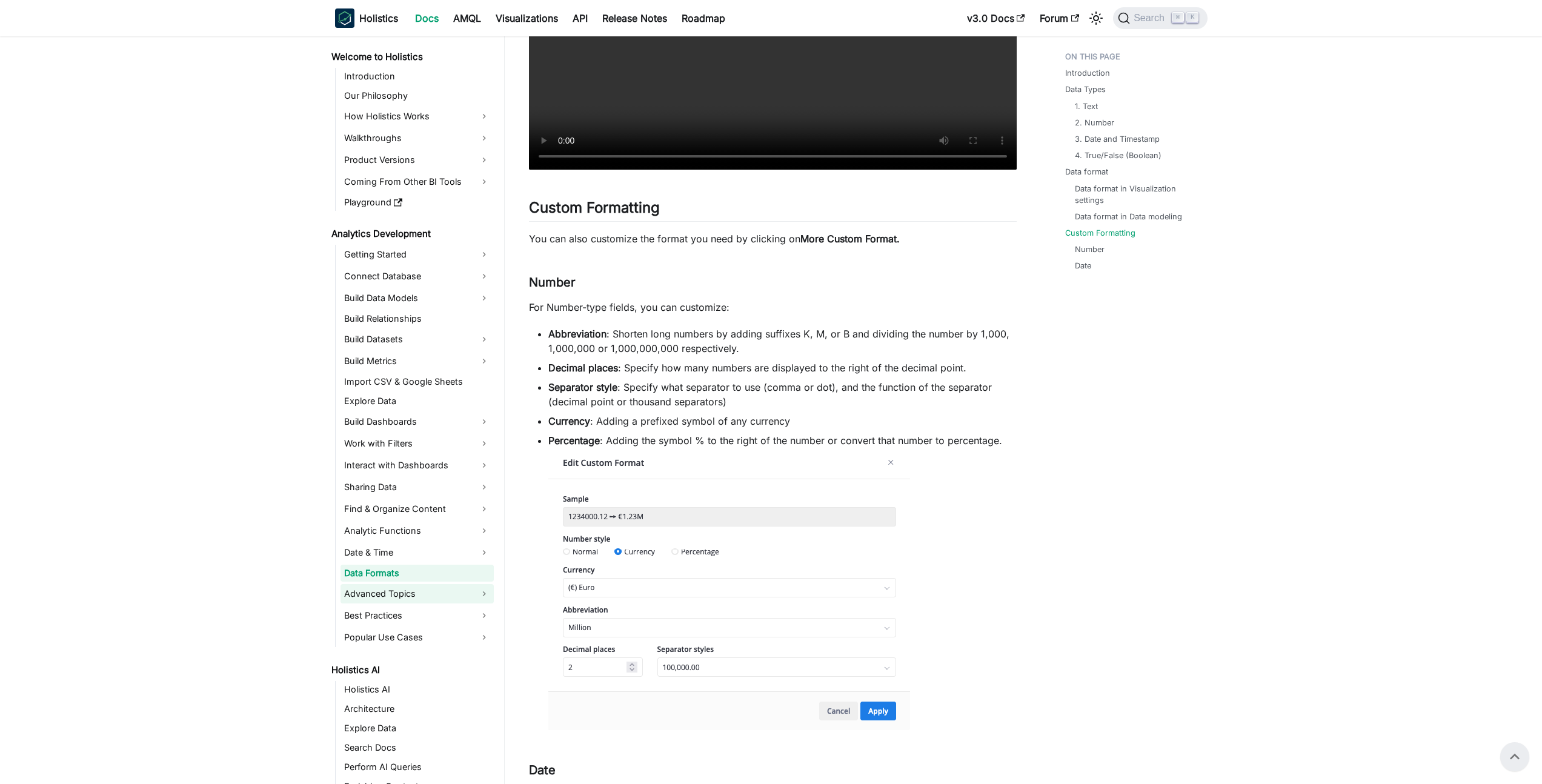
click at [463, 590] on link "Advanced Topics" at bounding box center [417, 593] width 153 height 19
click at [459, 609] on link "Handle Path Ambiguity" at bounding box center [423, 614] width 141 height 17
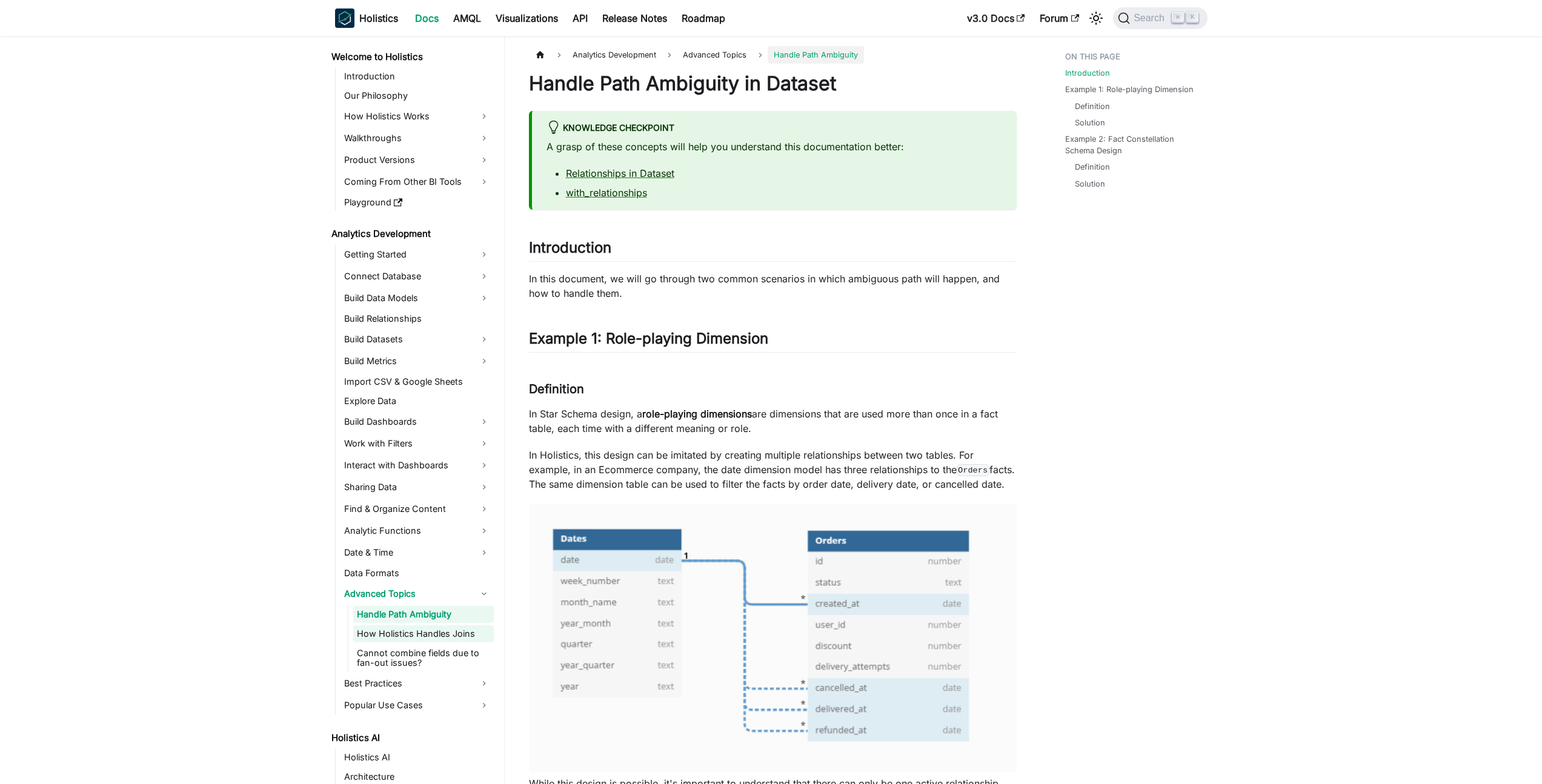
click at [454, 634] on link "How Holistics Handles Joins" at bounding box center [423, 634] width 141 height 17
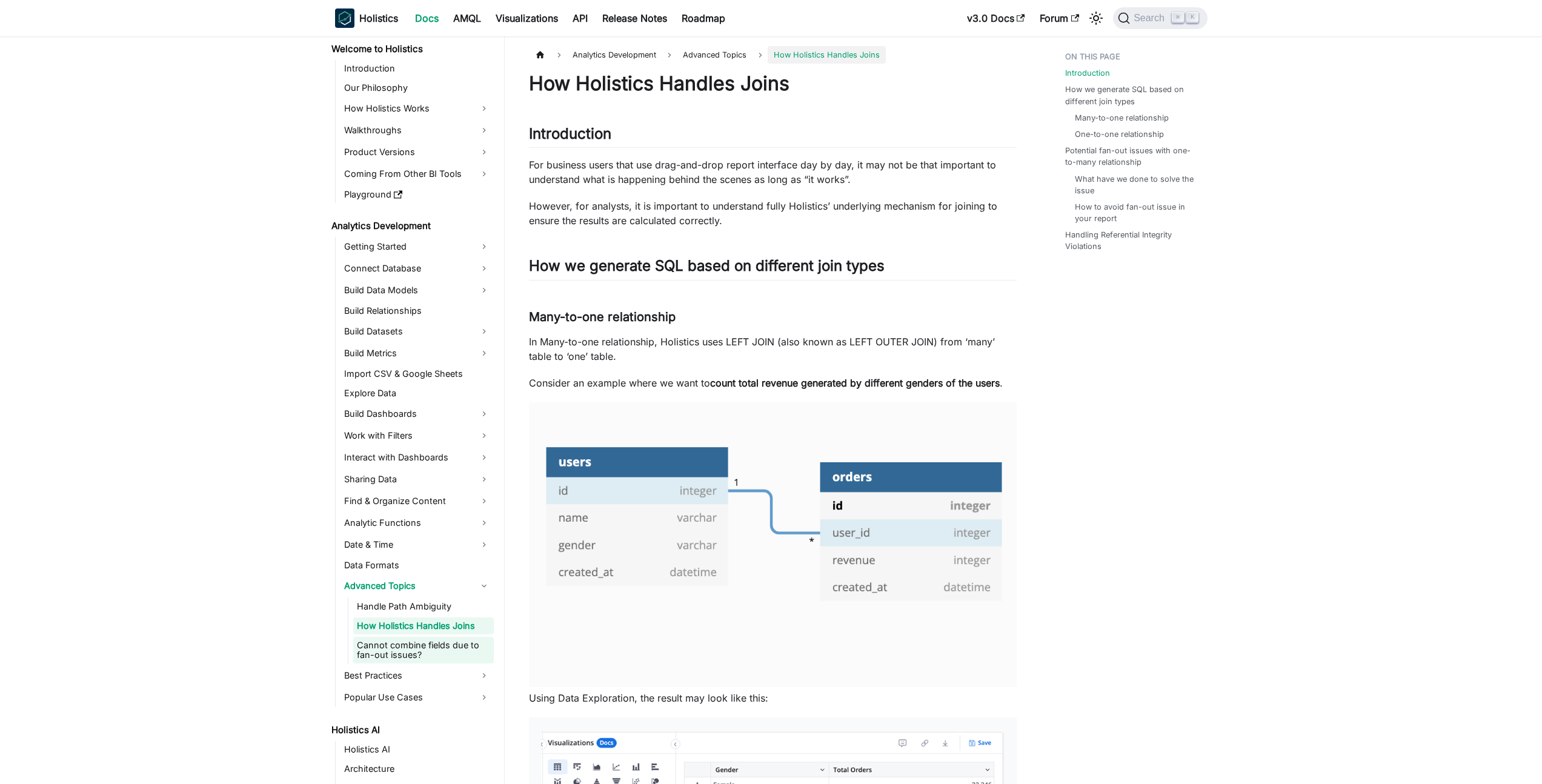
click at [440, 647] on link "Cannot combine fields due to fan-out issues?" at bounding box center [423, 649] width 141 height 26
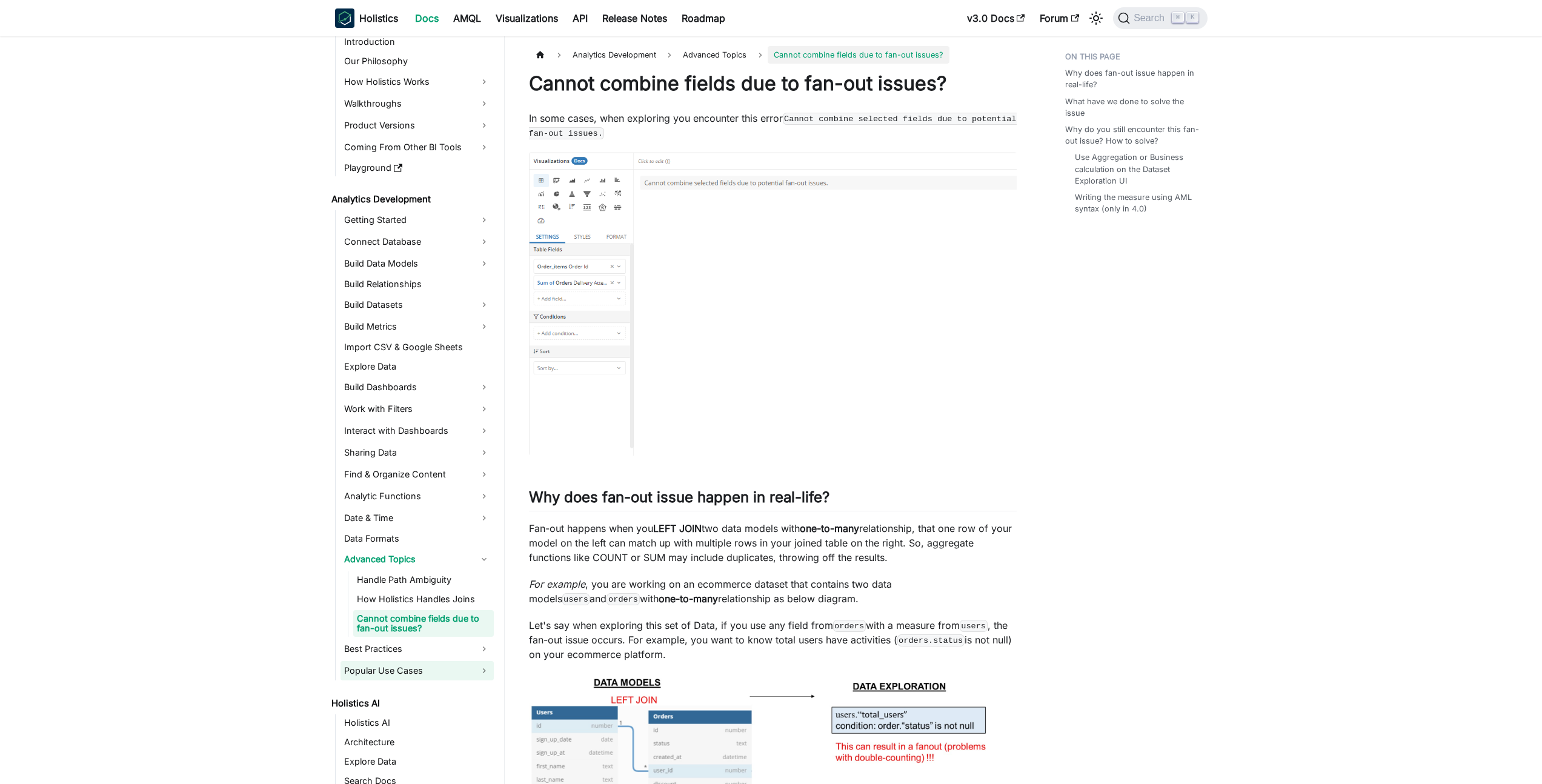
scroll to position [37, 0]
click at [416, 643] on link "Best Practices" at bounding box center [417, 646] width 153 height 19
click at [440, 728] on link "Popular Use Cases" at bounding box center [417, 728] width 153 height 19
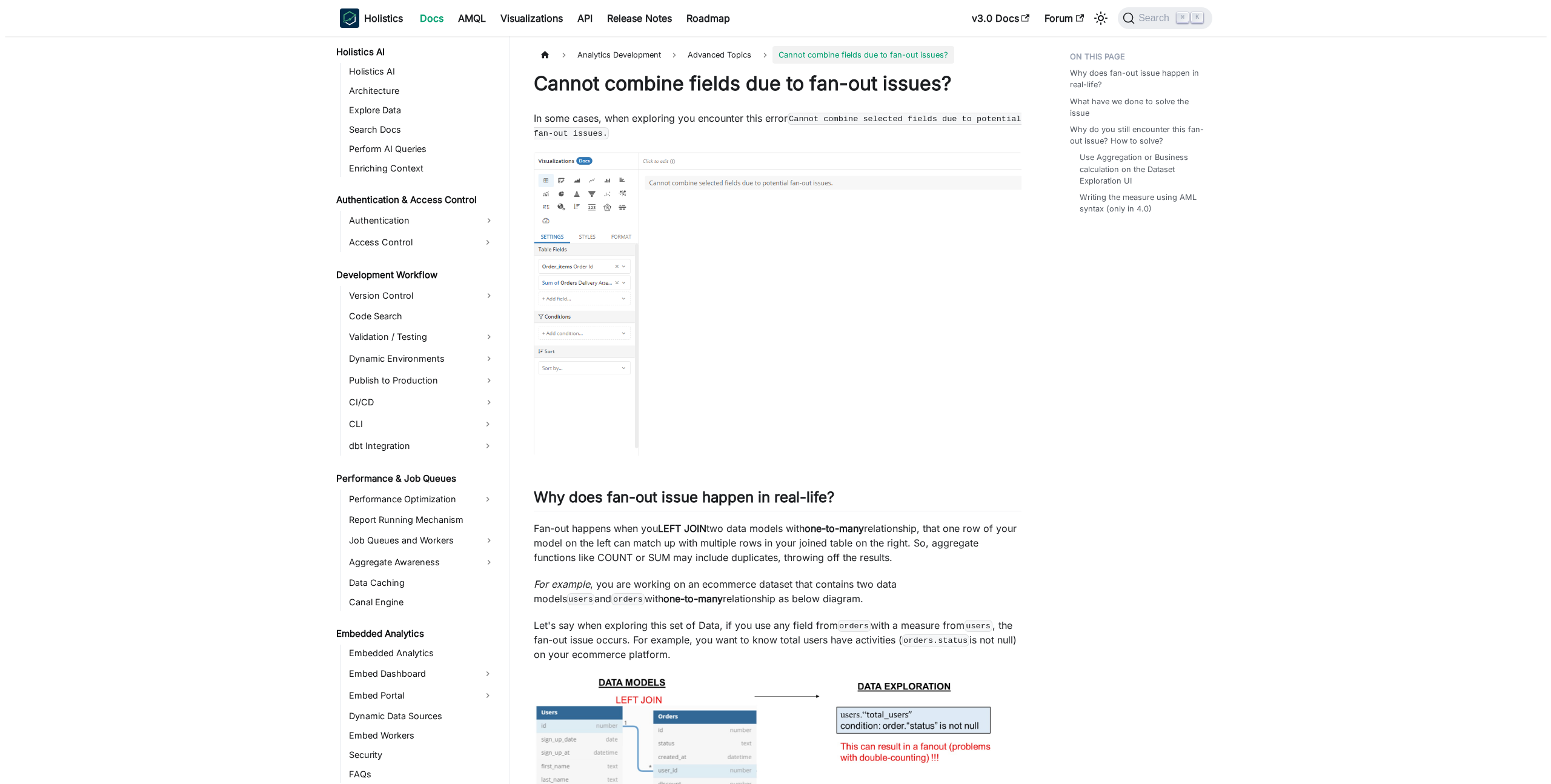
scroll to position [1148, 0]
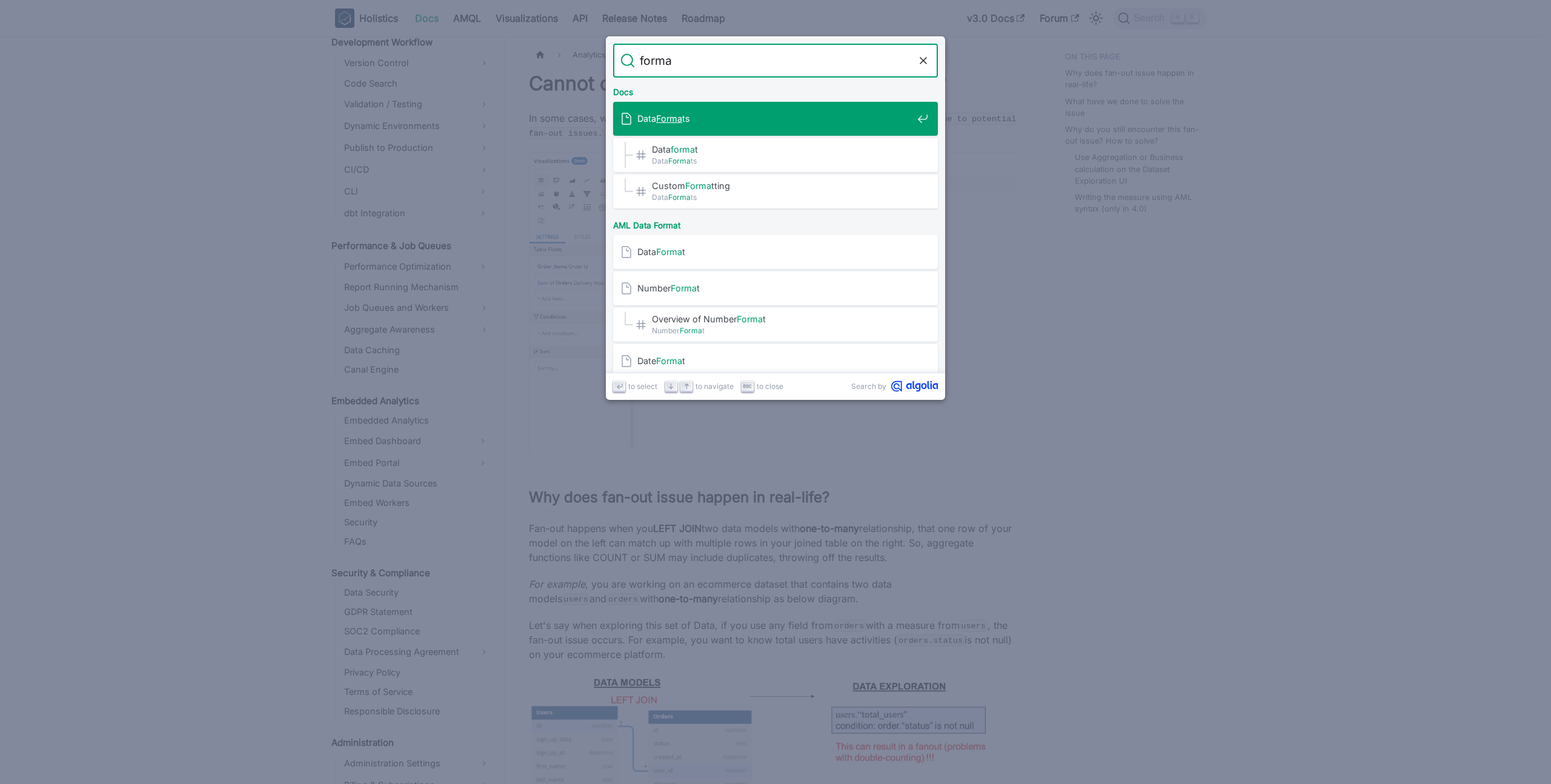
type input "format"
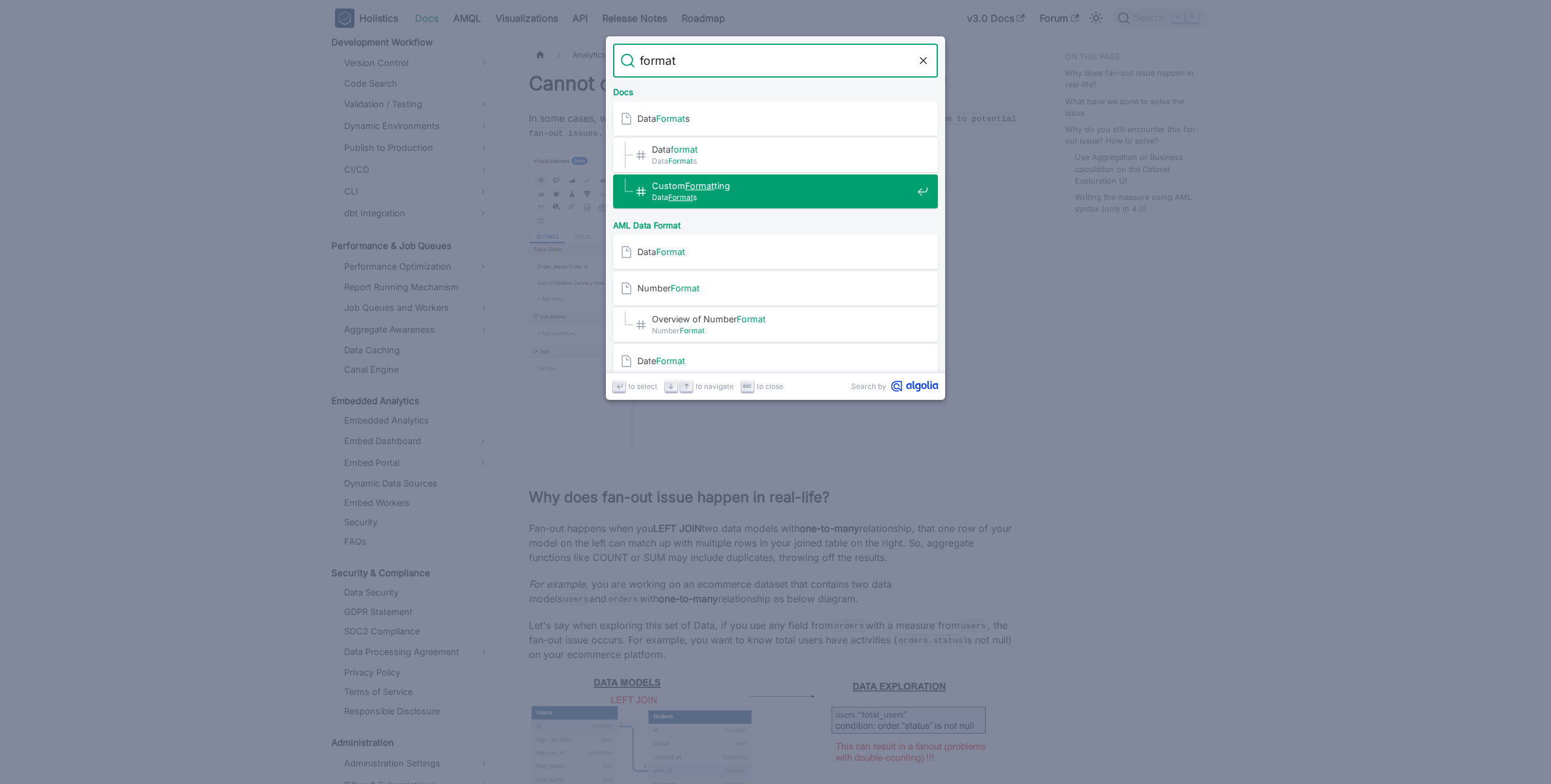
click at [801, 184] on span "Custom Format ting​" at bounding box center [782, 185] width 261 height 12
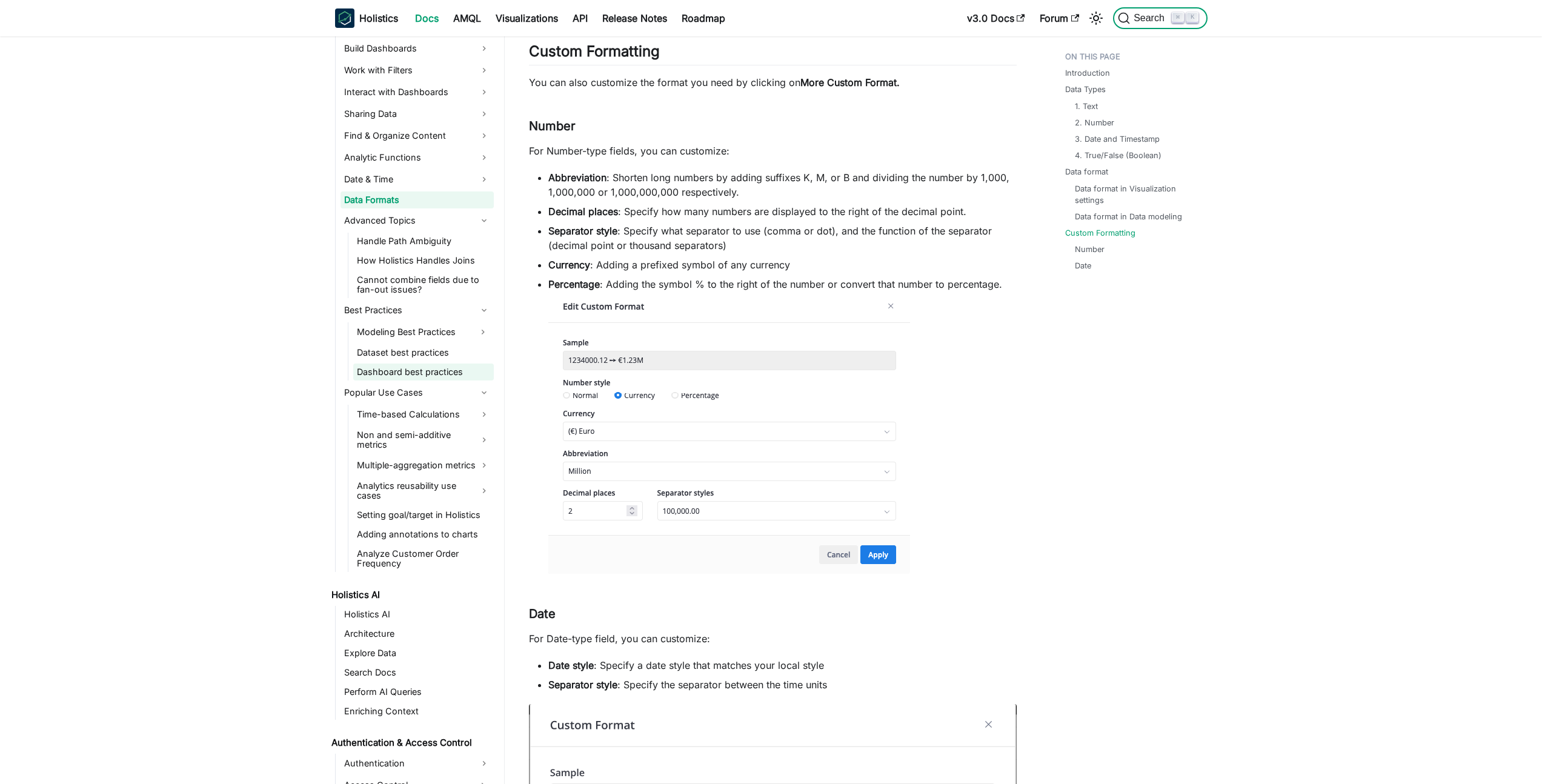
scroll to position [310, 0]
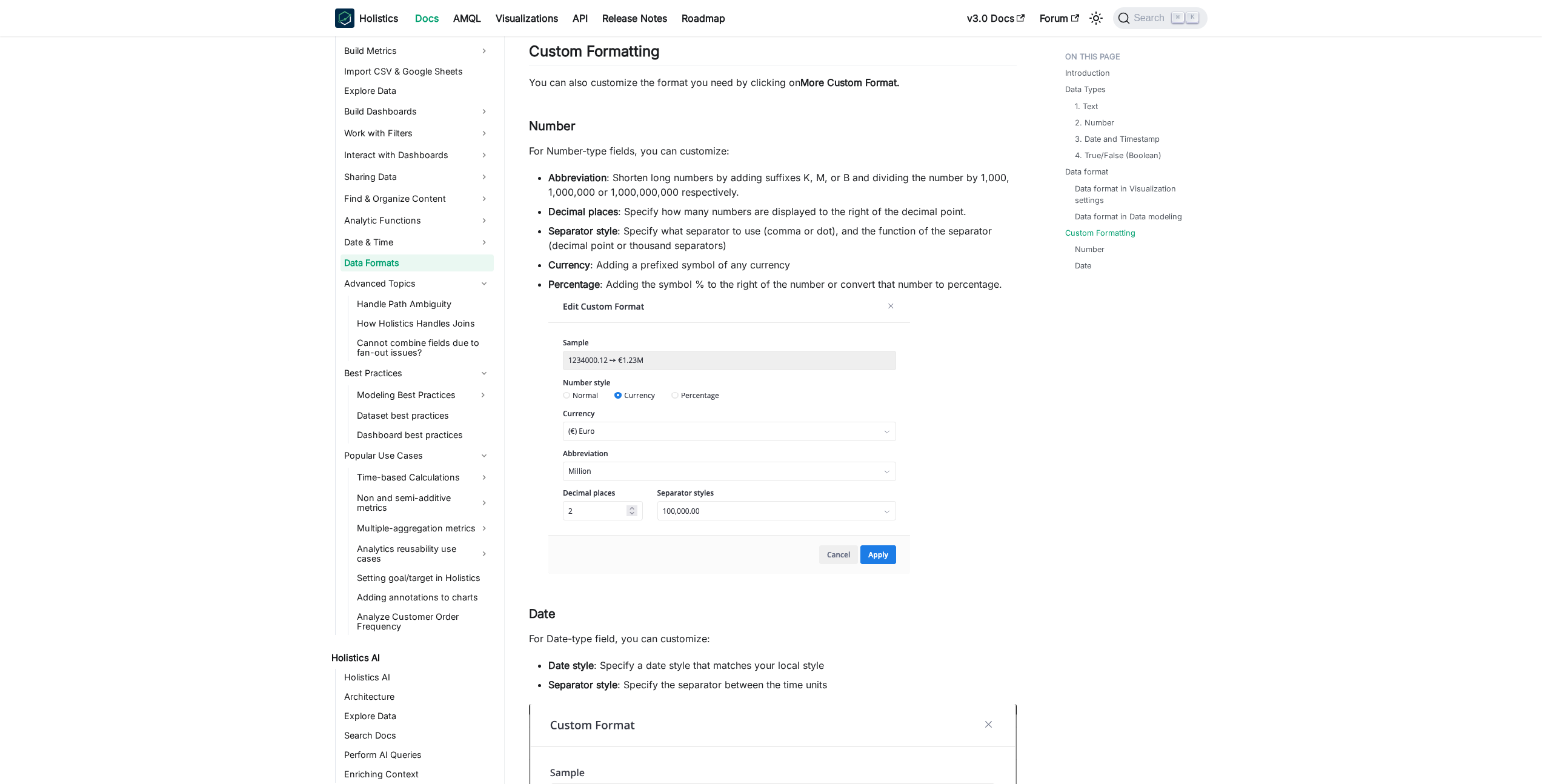
click at [408, 258] on link "Data Formats" at bounding box center [417, 263] width 153 height 17
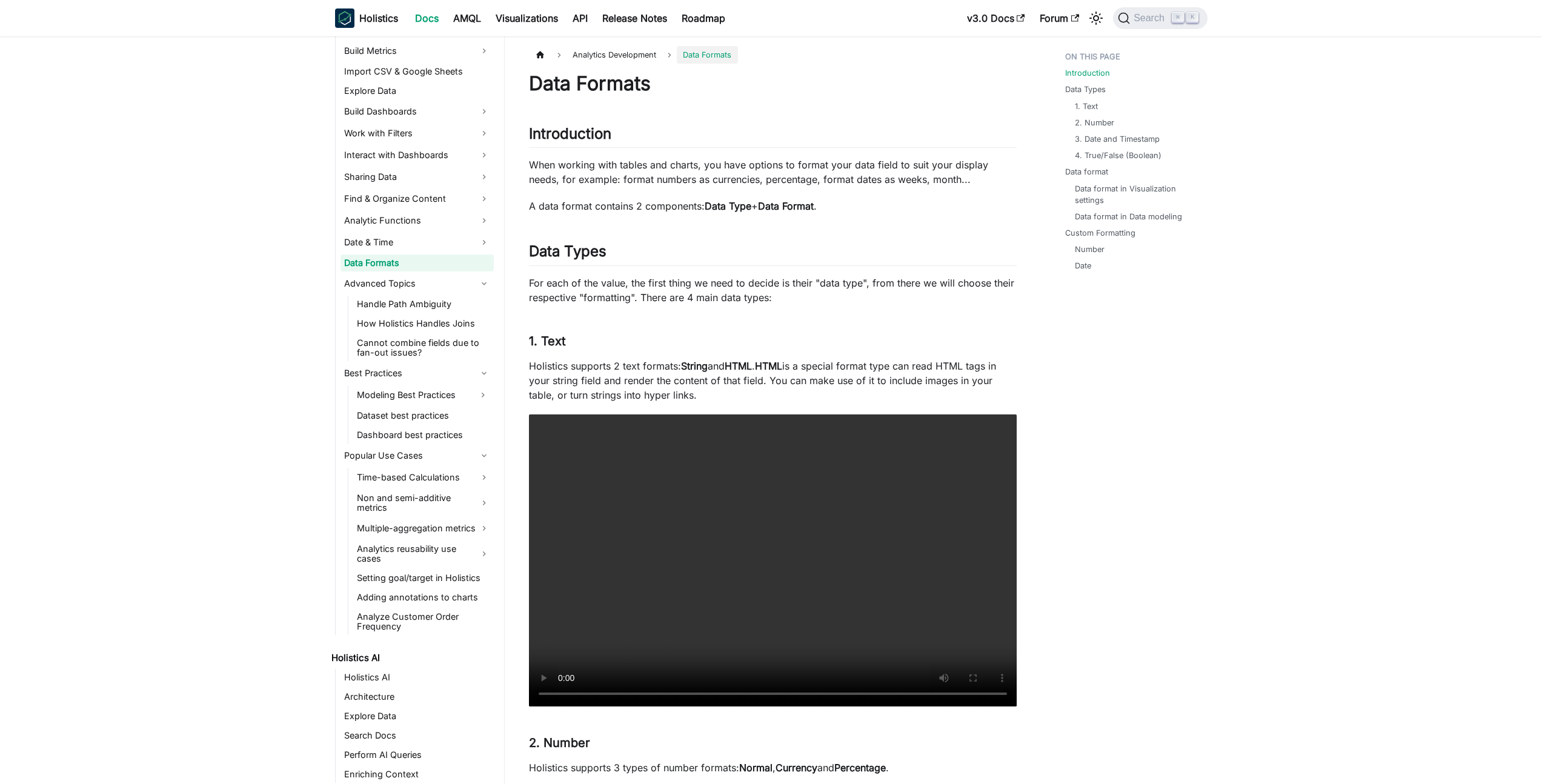
click at [408, 258] on link "Data Formats" at bounding box center [417, 263] width 153 height 17
click at [752, 212] on strong "Data Type" at bounding box center [728, 206] width 47 height 12
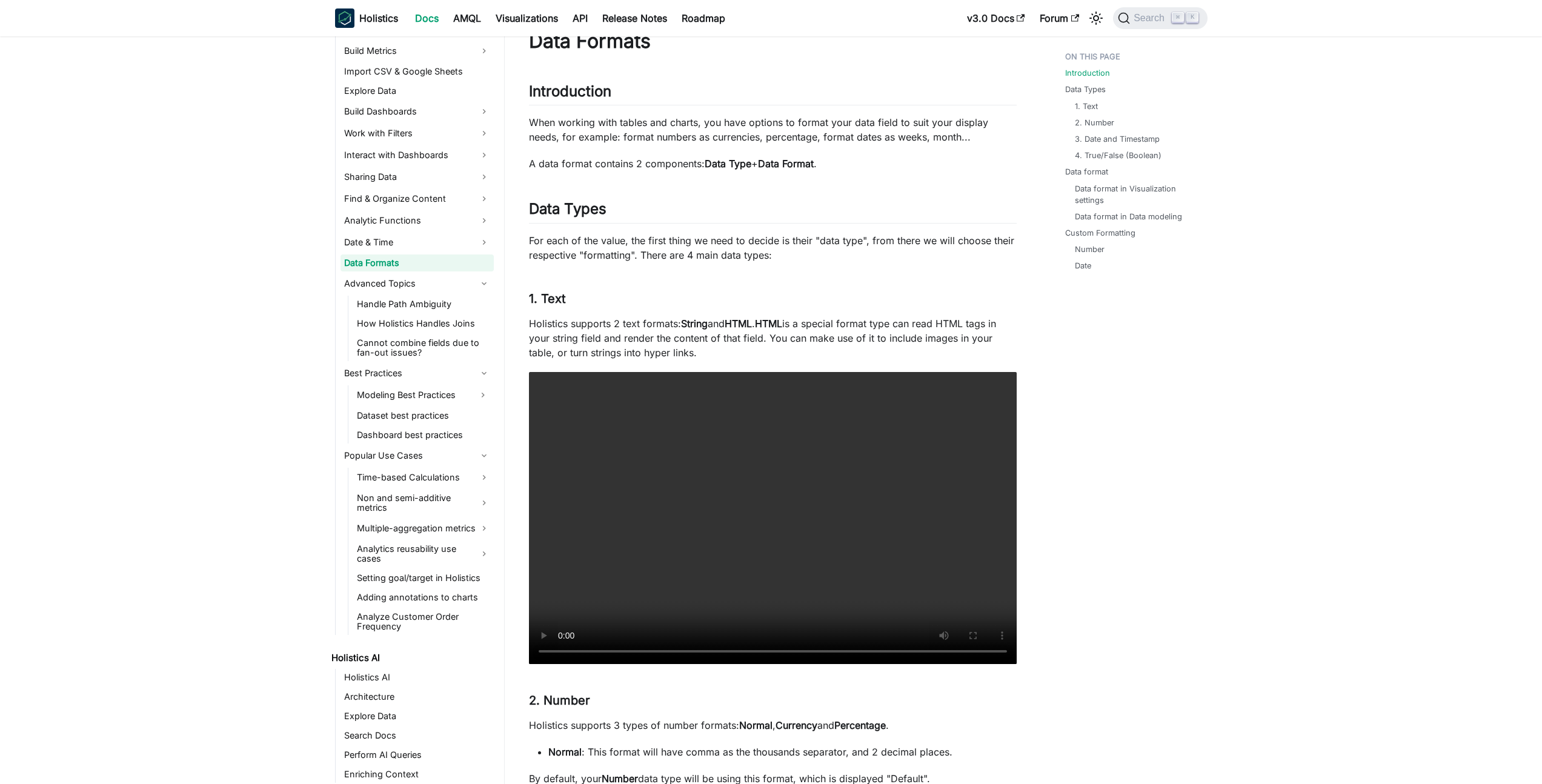
scroll to position [209, 0]
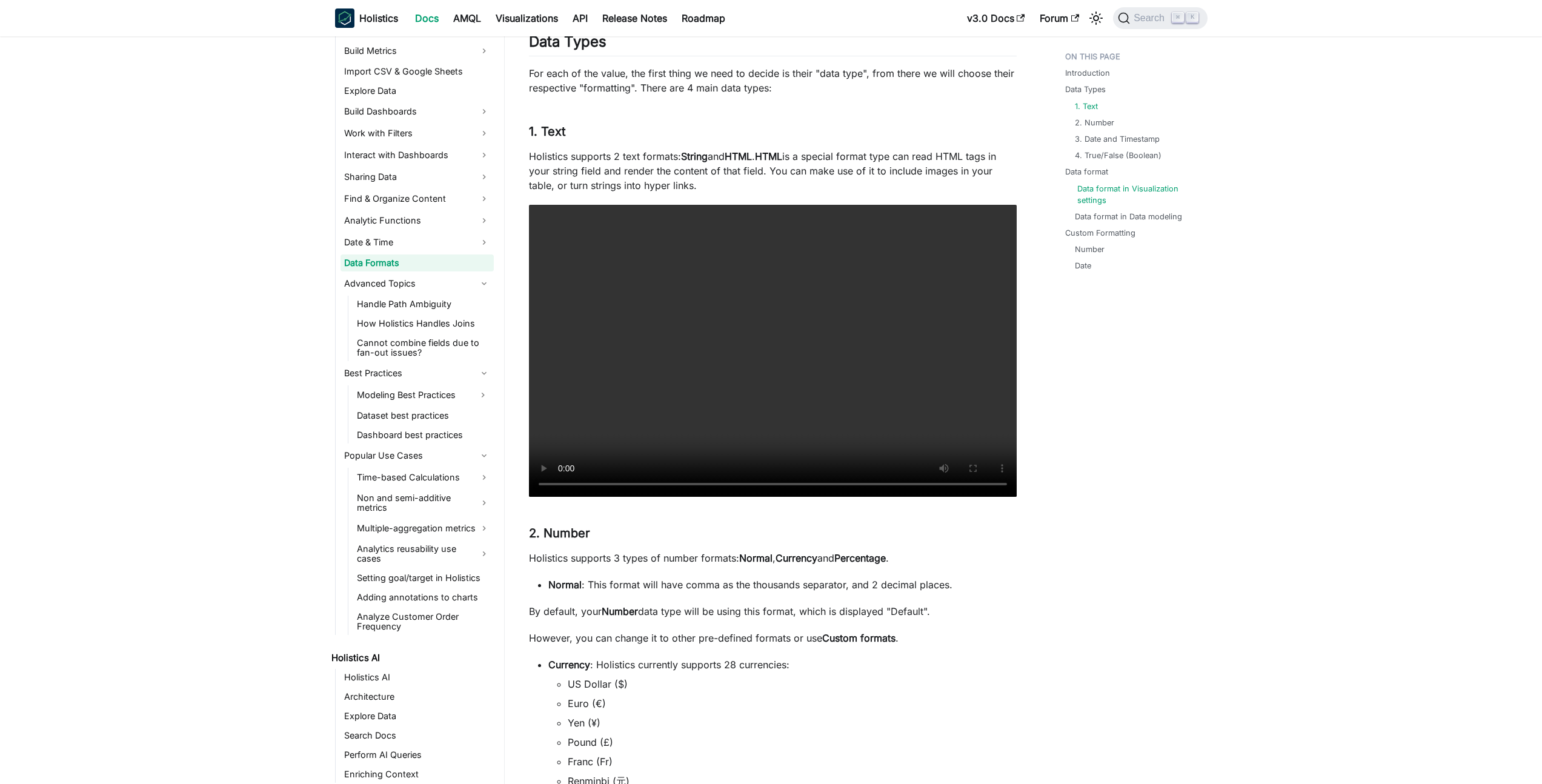
click at [1097, 193] on link "Data format in Visualization settings" at bounding box center [1137, 194] width 121 height 23
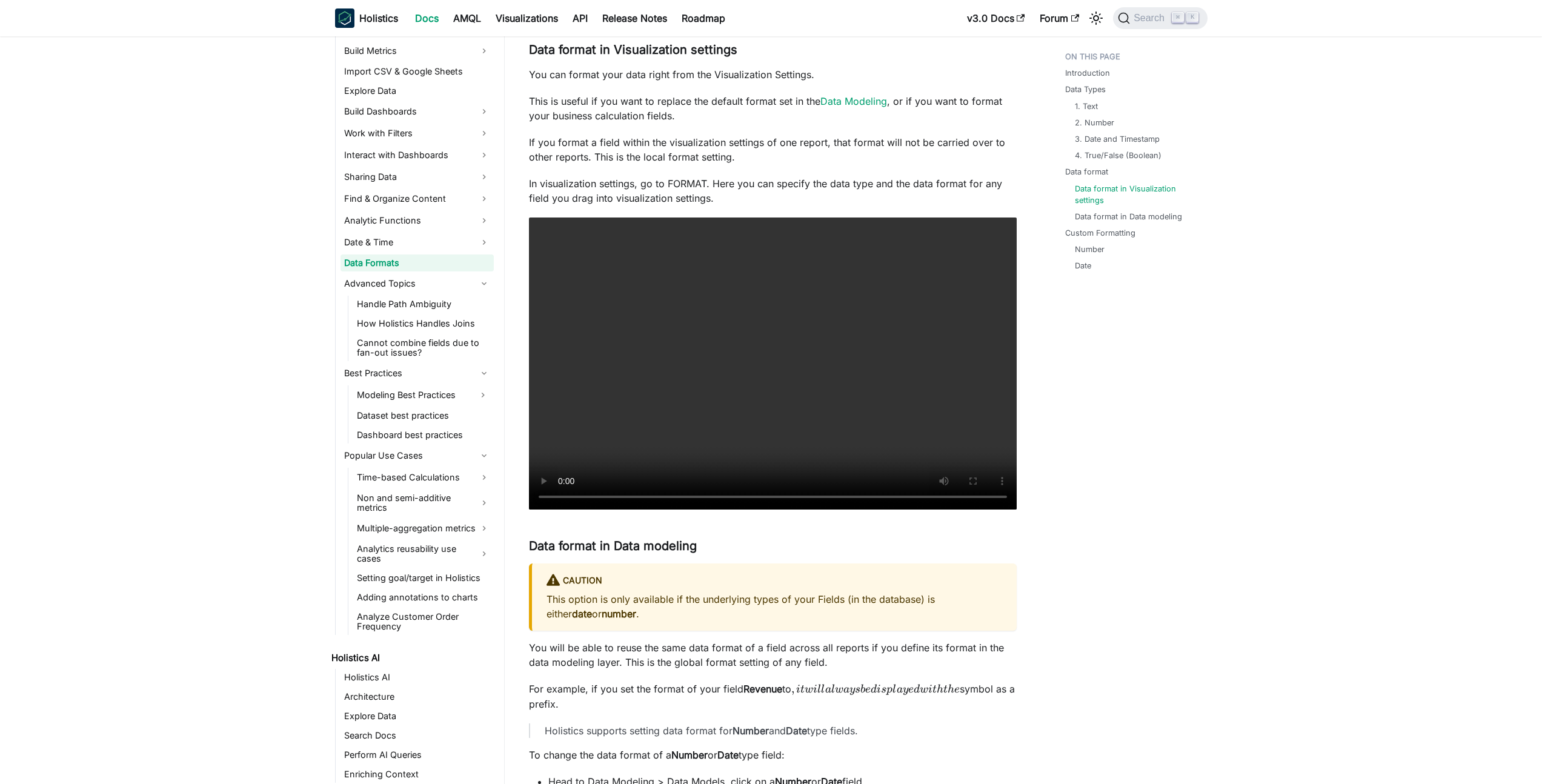
click at [1249, 354] on main "Analytics Development Data Formats On this page Data Formats Introduction ​ Whe…" at bounding box center [1024, 397] width 1038 height 4030
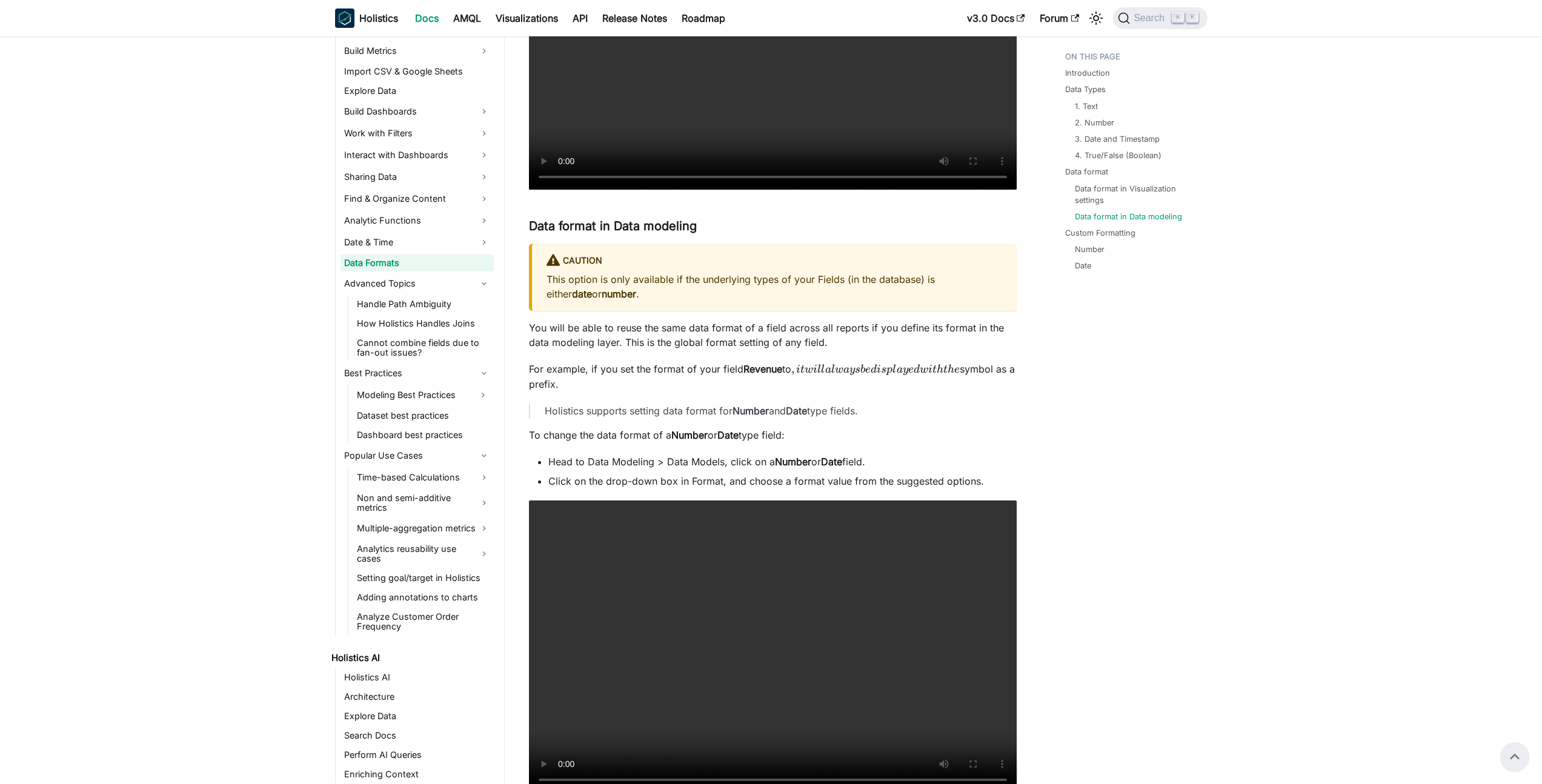
scroll to position [1972, 0]
click at [1094, 248] on link "Number" at bounding box center [1092, 249] width 30 height 12
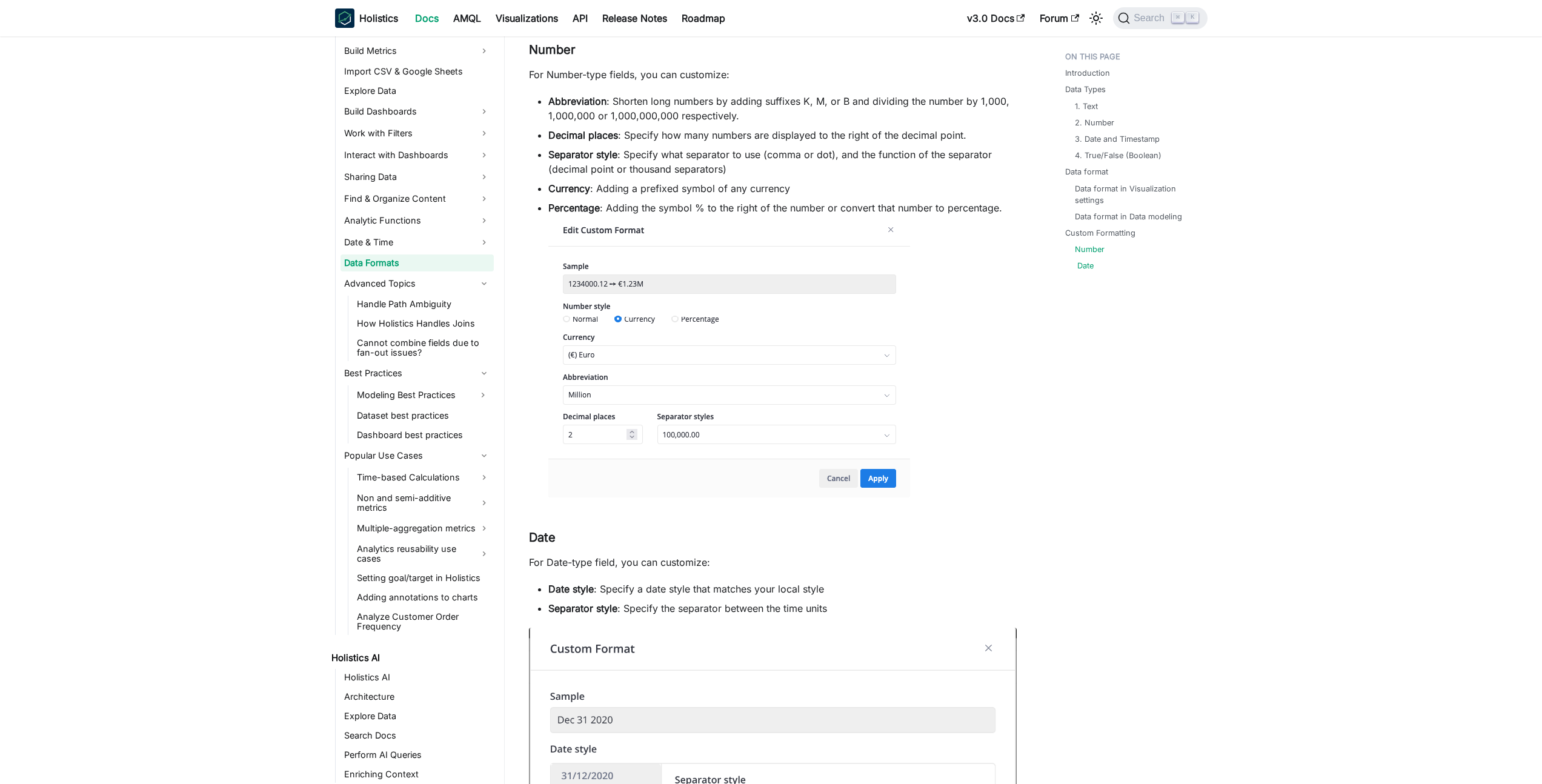
click at [1080, 262] on link "Date" at bounding box center [1085, 265] width 16 height 12
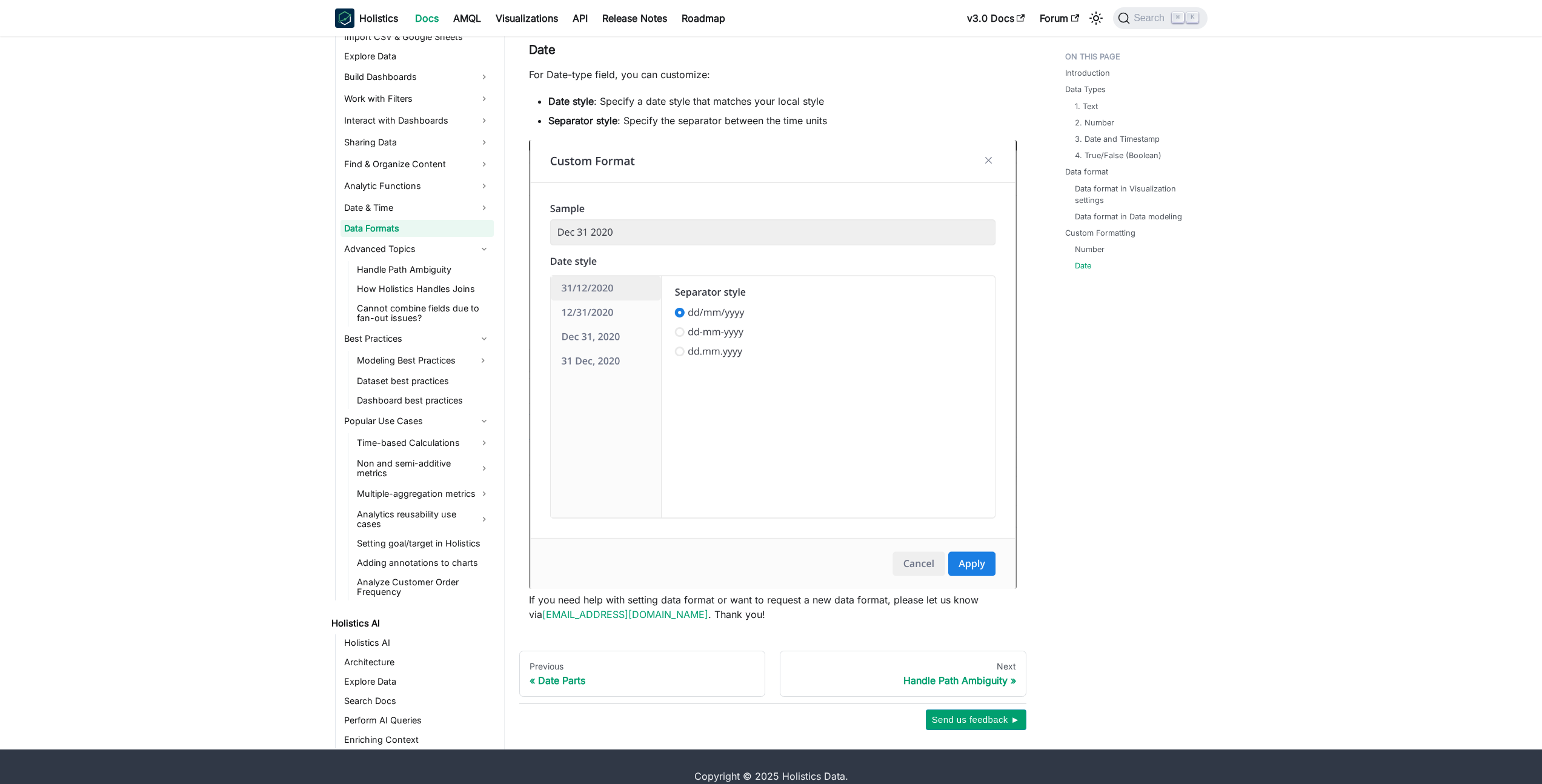
drag, startPoint x: 1136, startPoint y: 272, endPoint x: 1132, endPoint y: 286, distance: 14.6
click at [1136, 281] on ul "Introduction Data Types 1. Text 2. Number 3. Date and Timestamp 4. True/False (…" at bounding box center [1130, 163] width 149 height 236
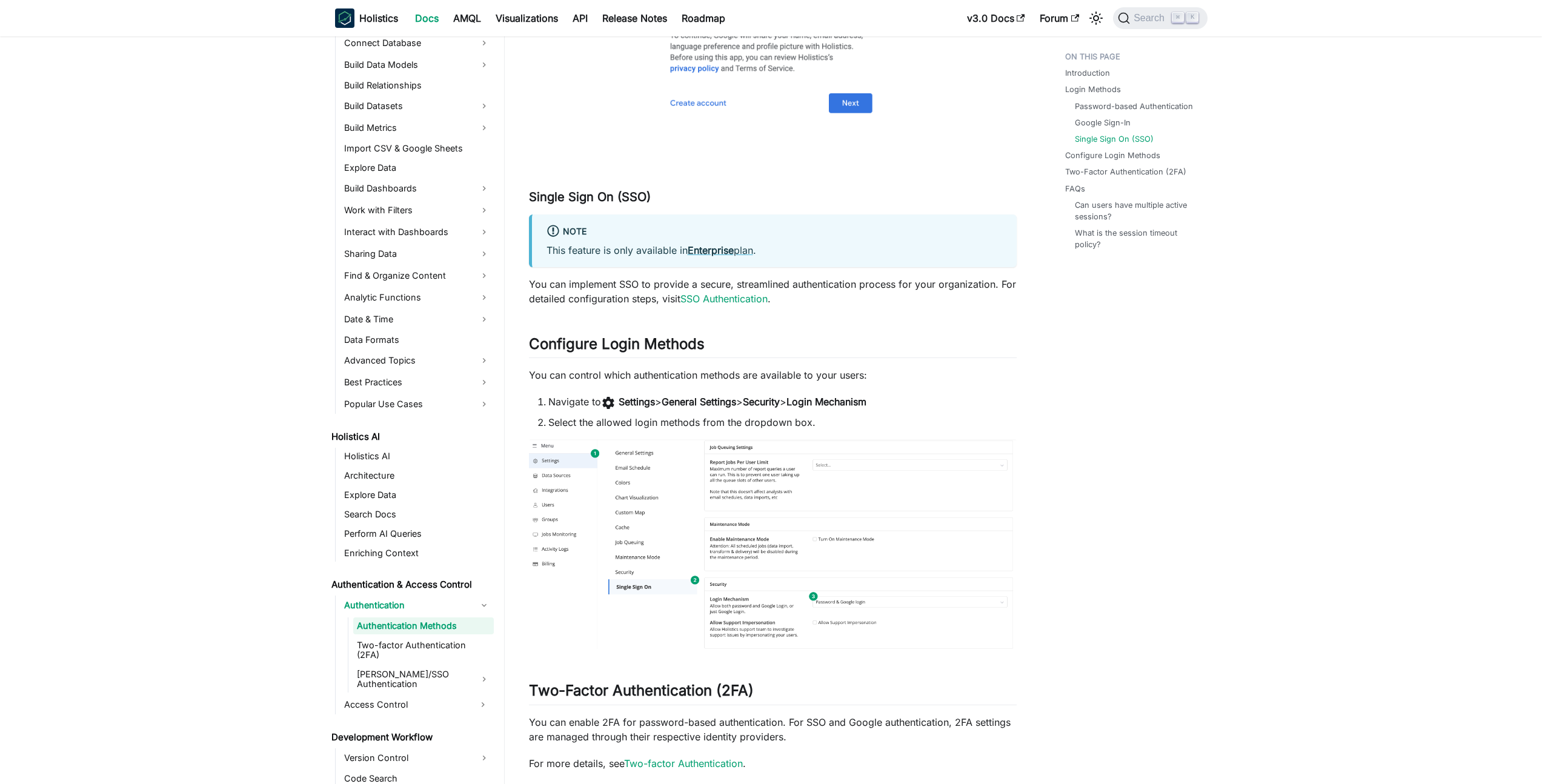
scroll to position [1085, 0]
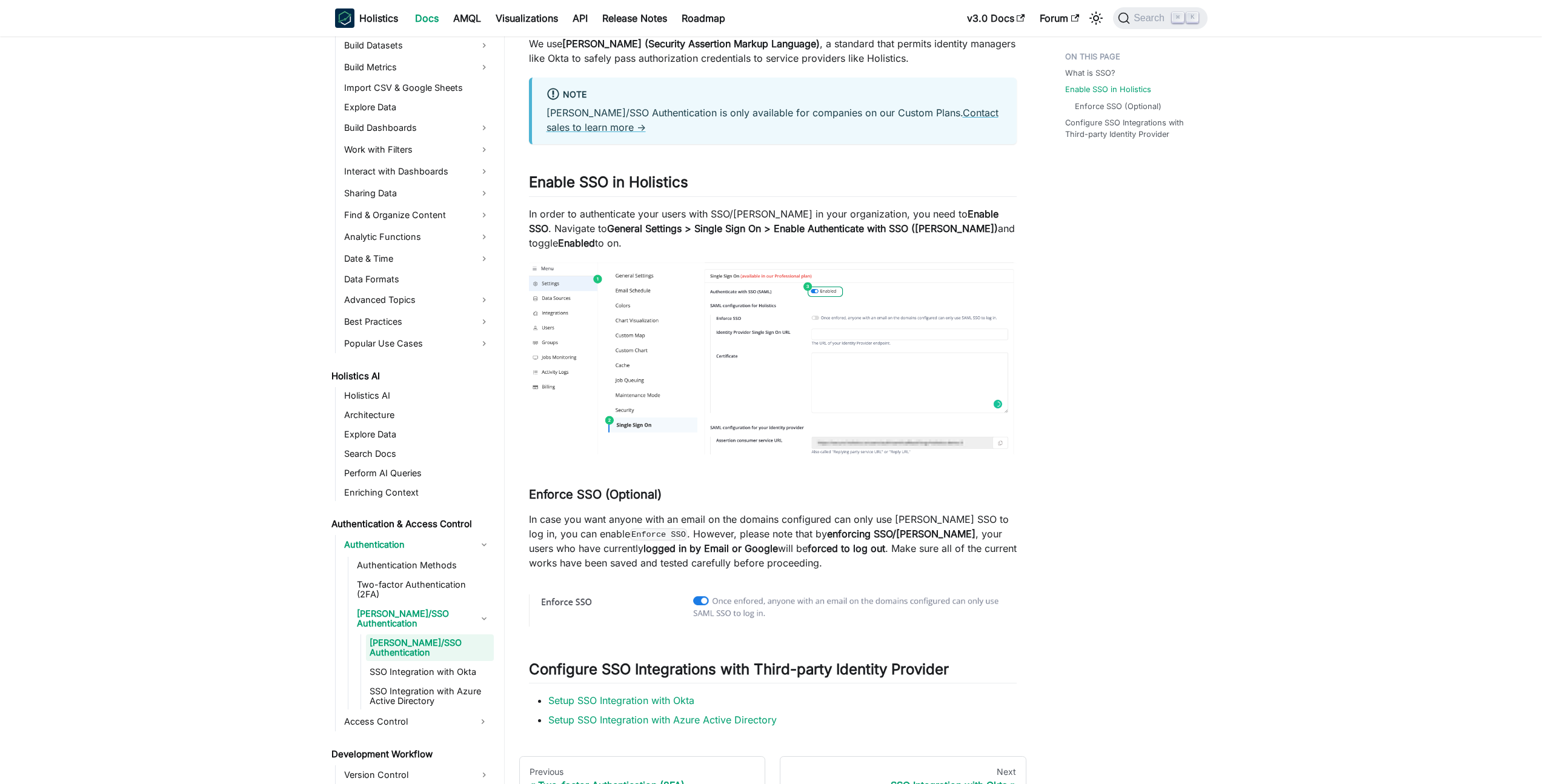
scroll to position [319, 0]
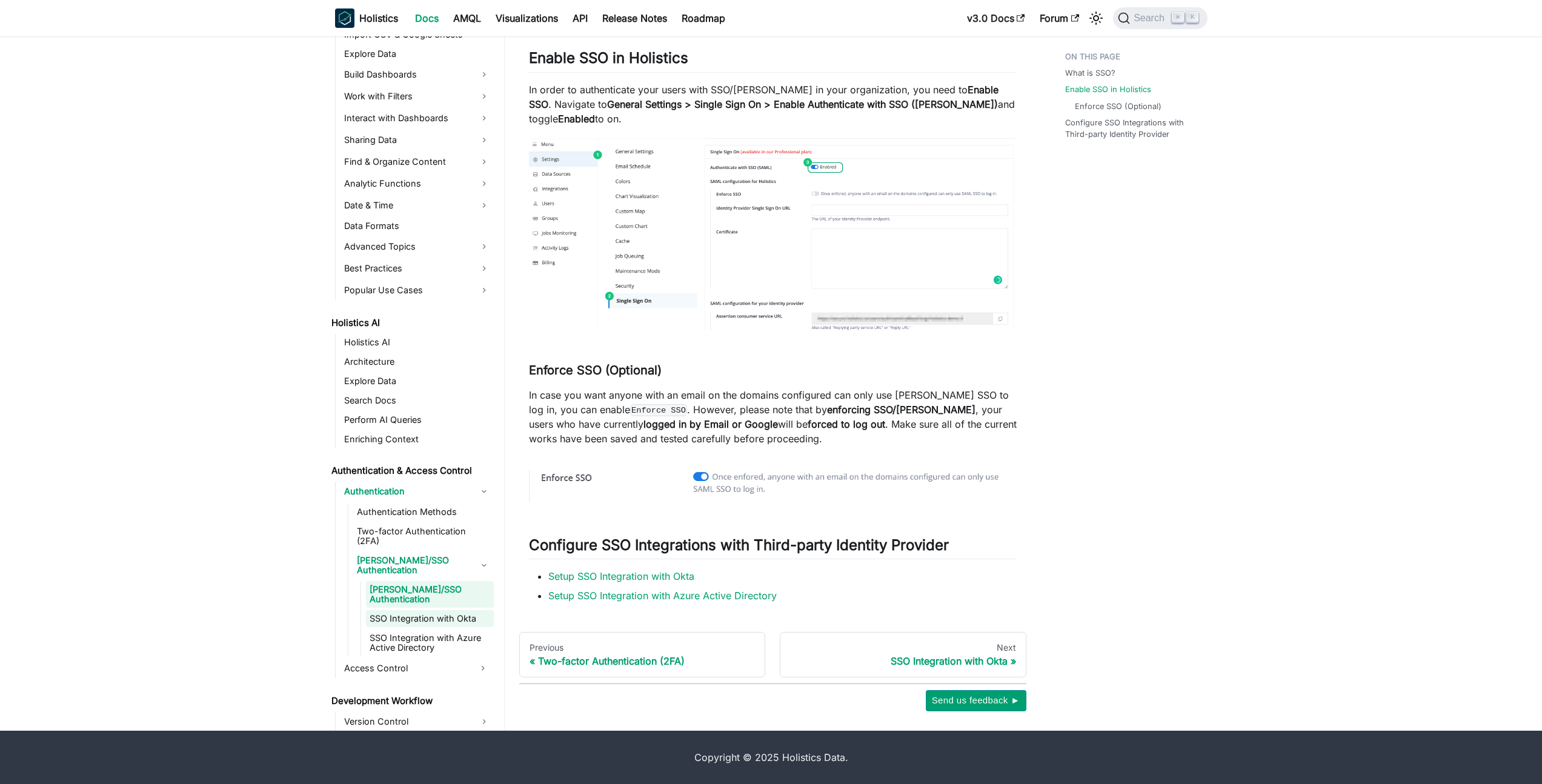
click at [393, 610] on link "SSO Integration with Okta" at bounding box center [429, 618] width 128 height 17
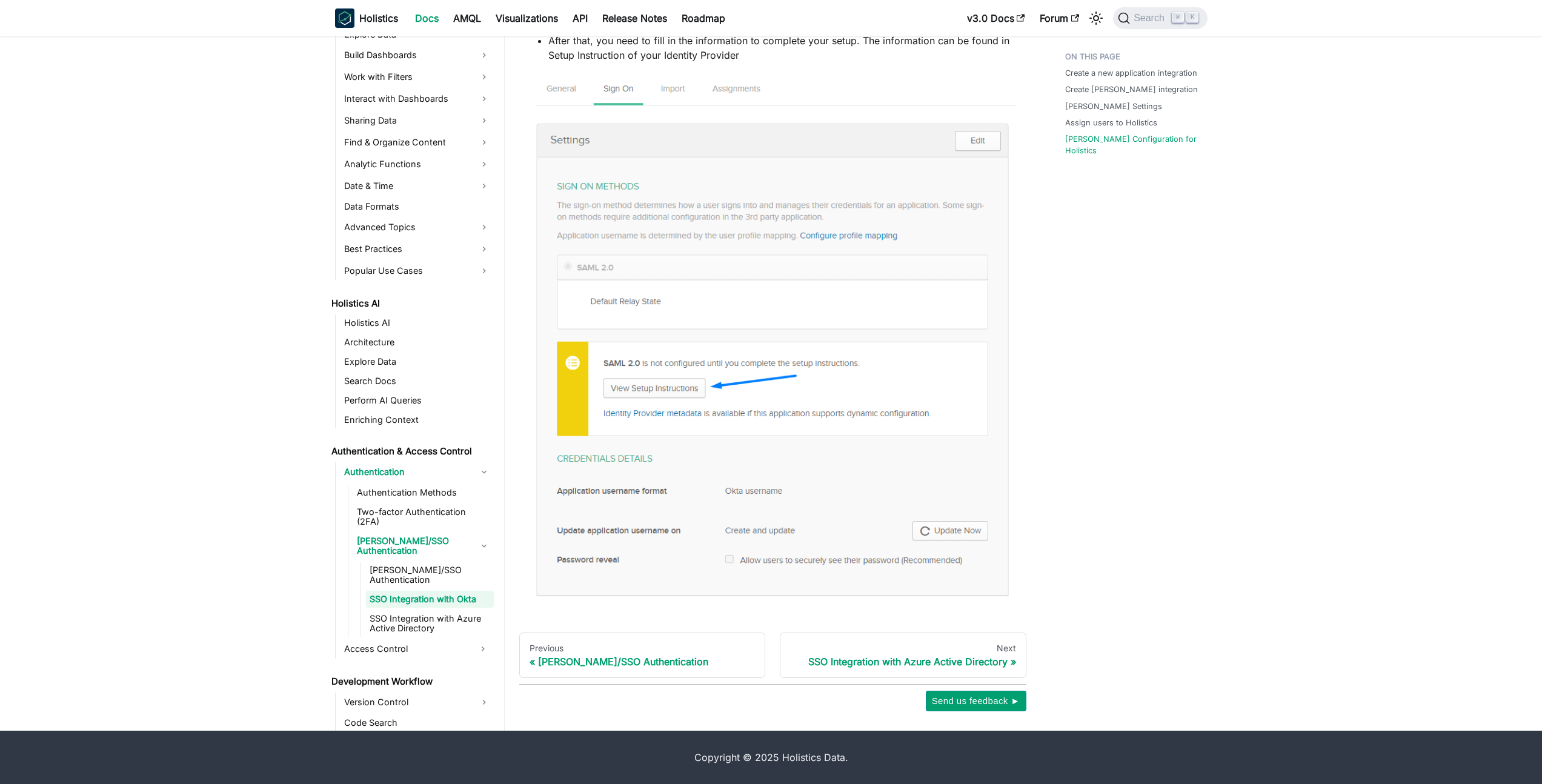
scroll to position [3274, 0]
click at [461, 610] on link "SSO Integration with Azure Active Directory" at bounding box center [429, 623] width 128 height 26
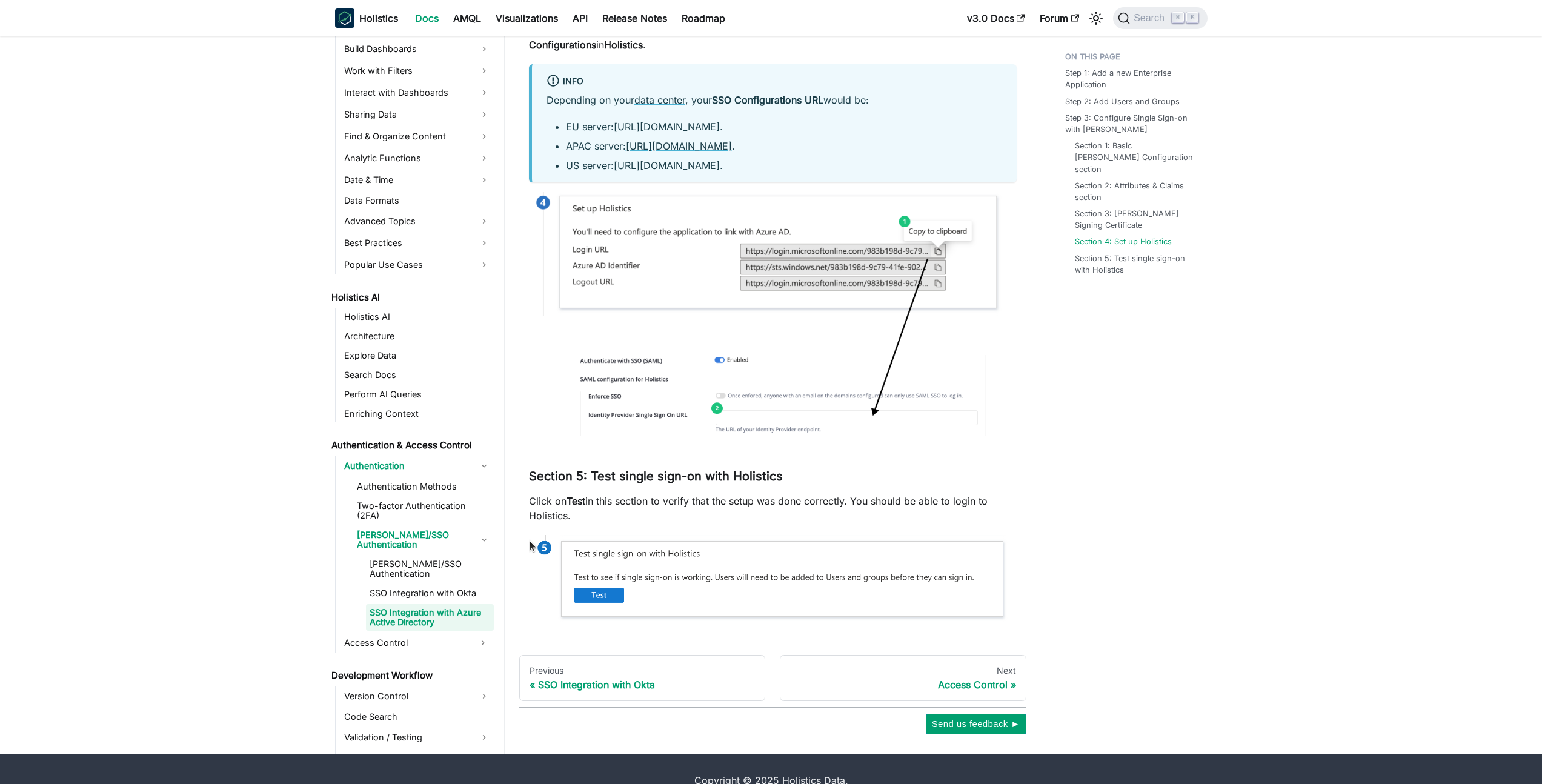
scroll to position [3445, 0]
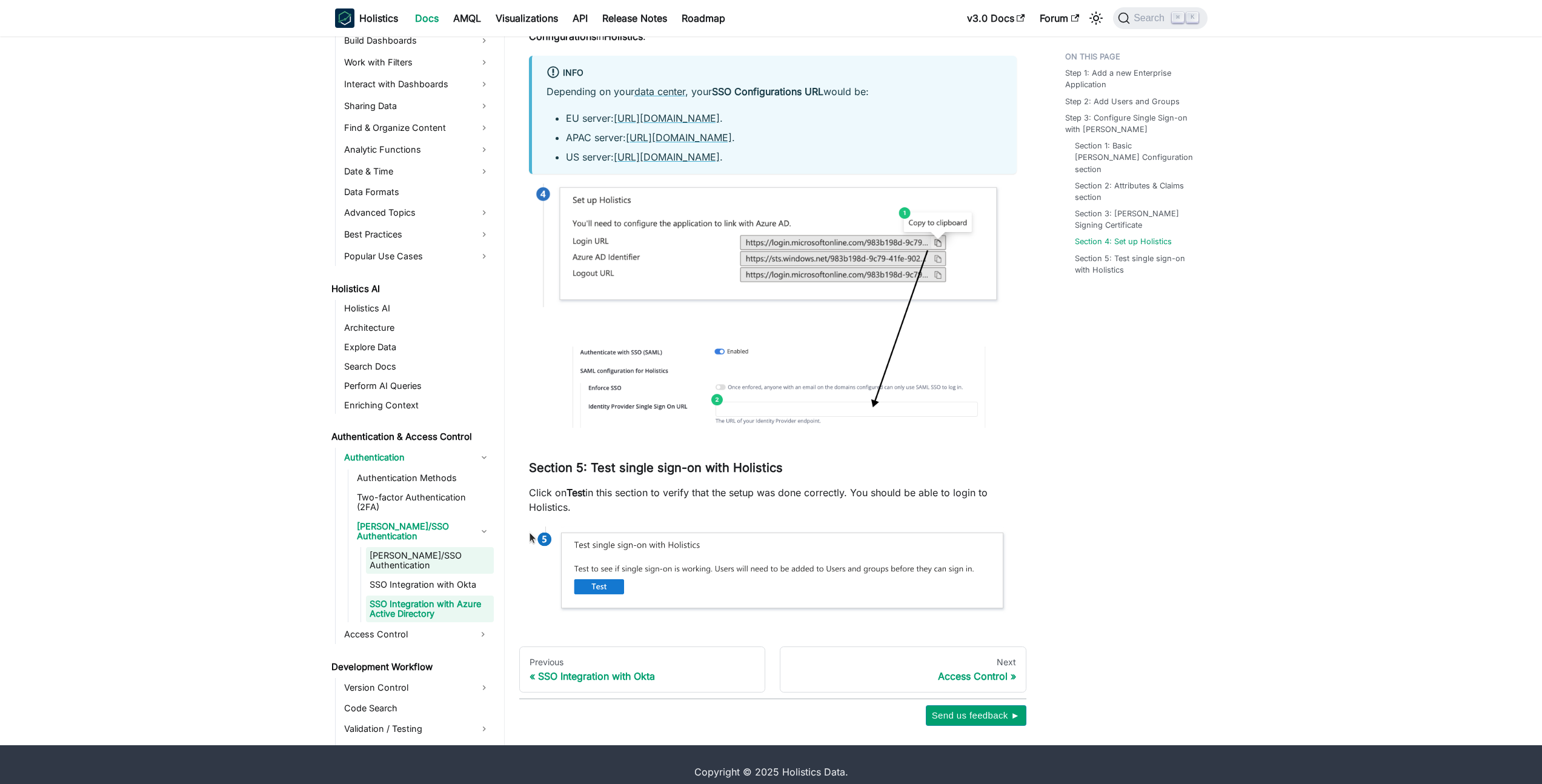
click at [426, 547] on link "SAML/SSO Authentication" at bounding box center [429, 560] width 128 height 26
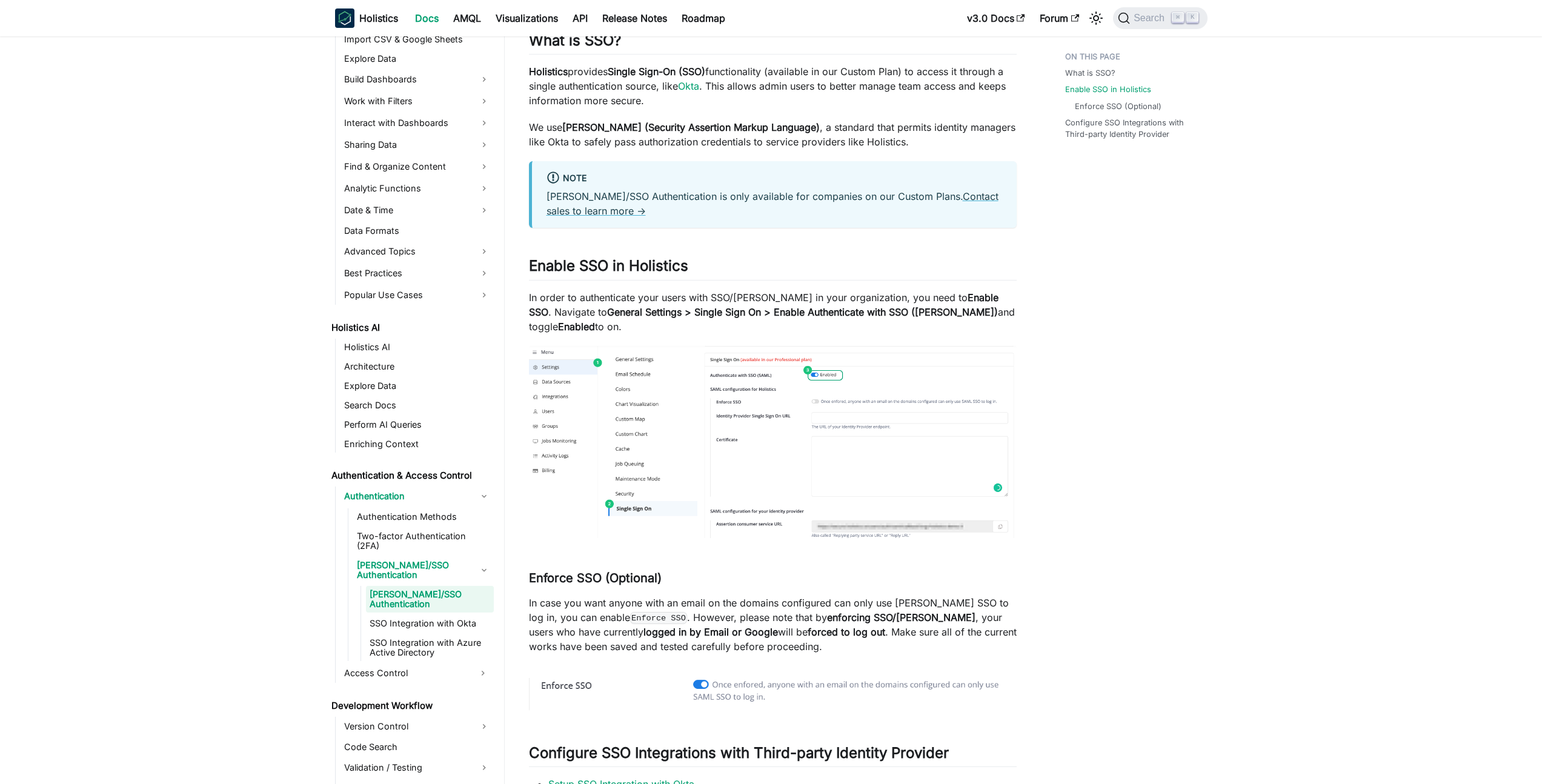
scroll to position [319, 0]
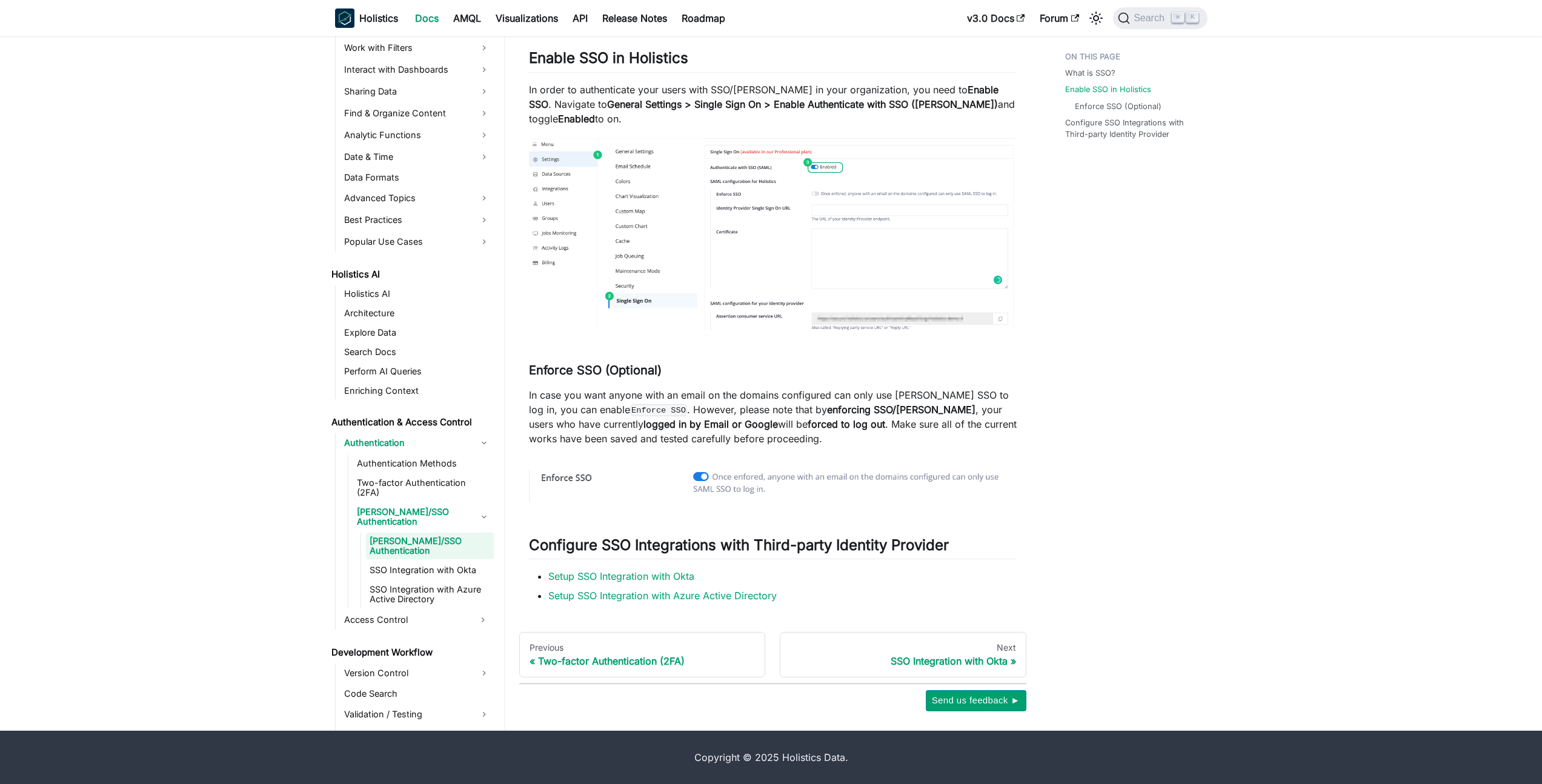
click at [678, 449] on div "SAML/SSO Authentication What is SSO? ​ Holistics provides Single Sign-On (SSO) …" at bounding box center [773, 187] width 488 height 832
click at [661, 378] on div "SAML/SSO Authentication What is SSO? ​ Holistics provides Single Sign-On (SSO) …" at bounding box center [773, 187] width 488 height 832
click at [673, 371] on link "​" at bounding box center [668, 369] width 12 height 15
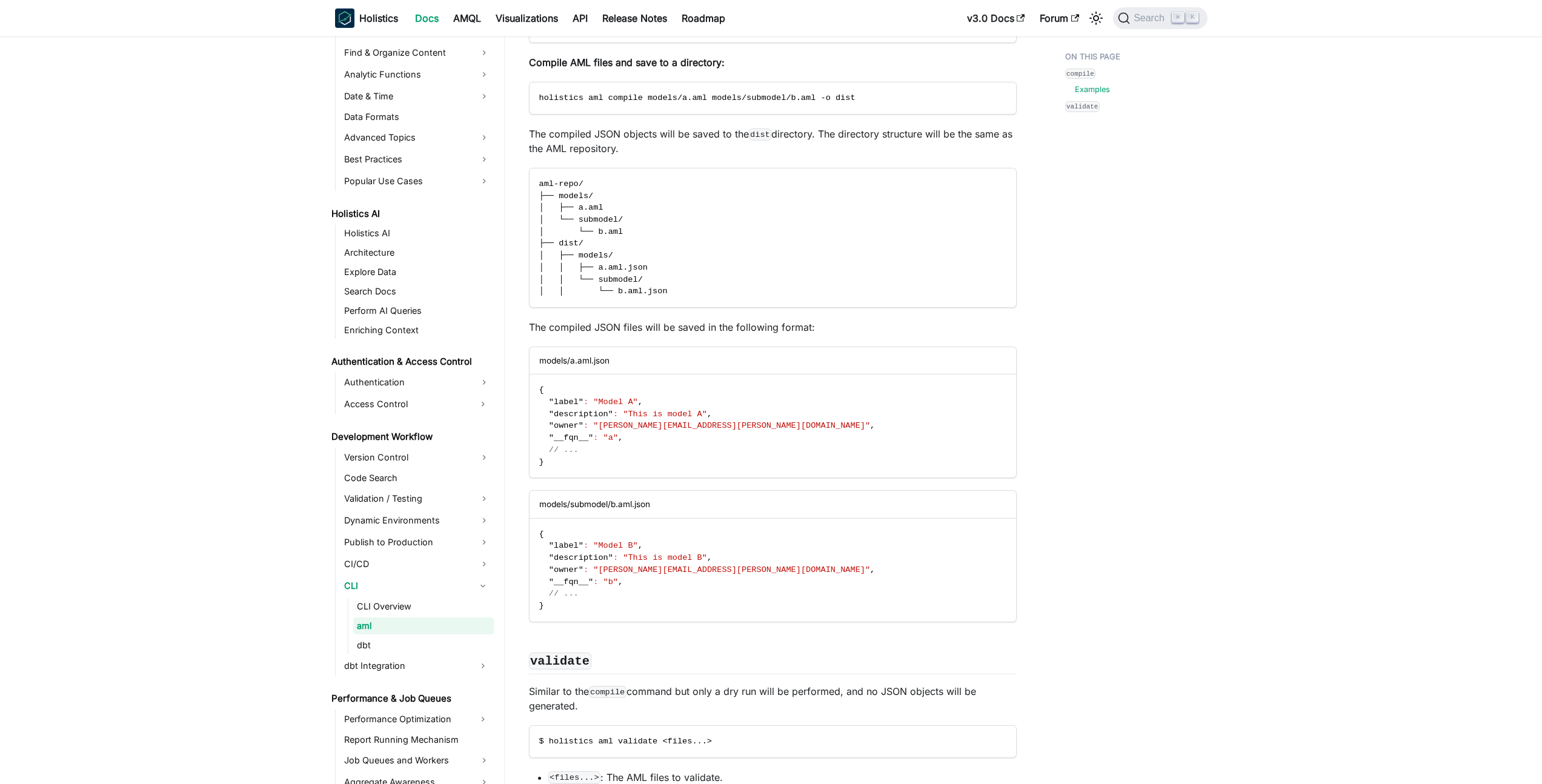
scroll to position [868, 0]
